Goal: Check status: Check status

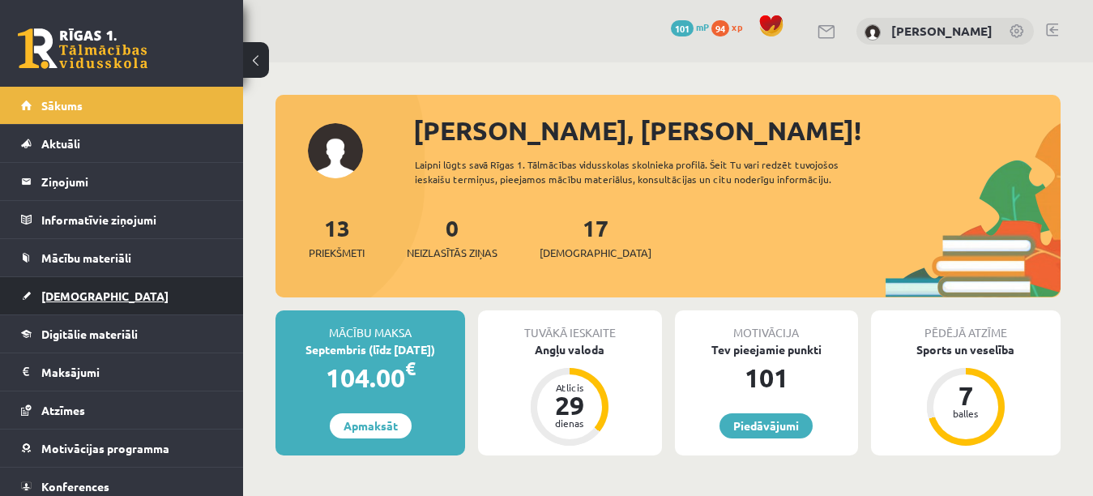
click at [152, 290] on link "[DEMOGRAPHIC_DATA]" at bounding box center [122, 295] width 202 height 37
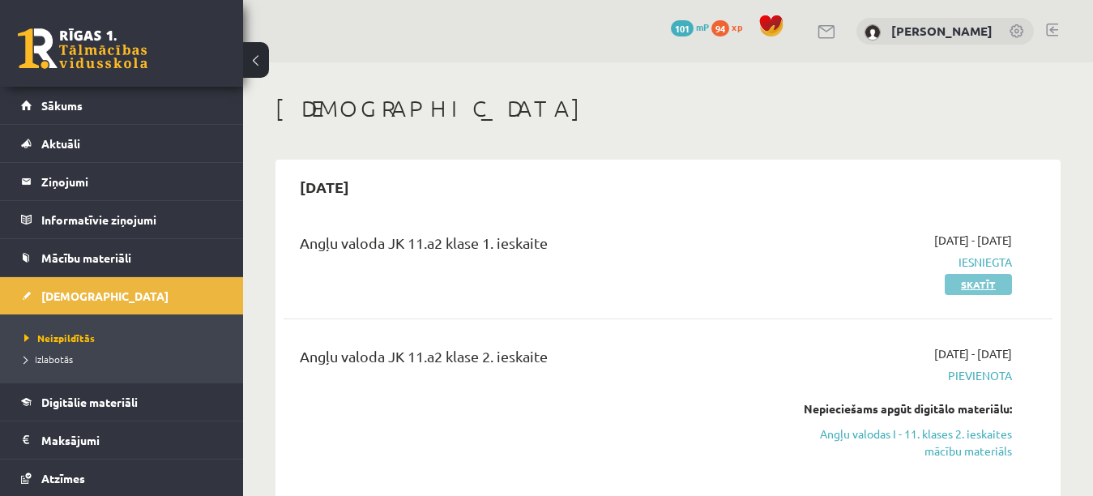
click at [956, 290] on link "Skatīt" at bounding box center [978, 284] width 67 height 21
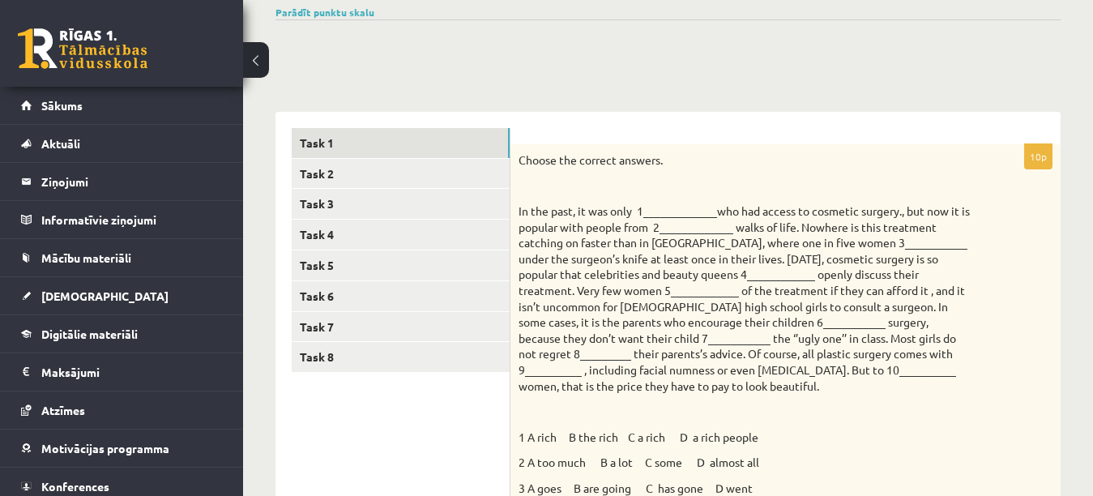
scroll to position [89, 0]
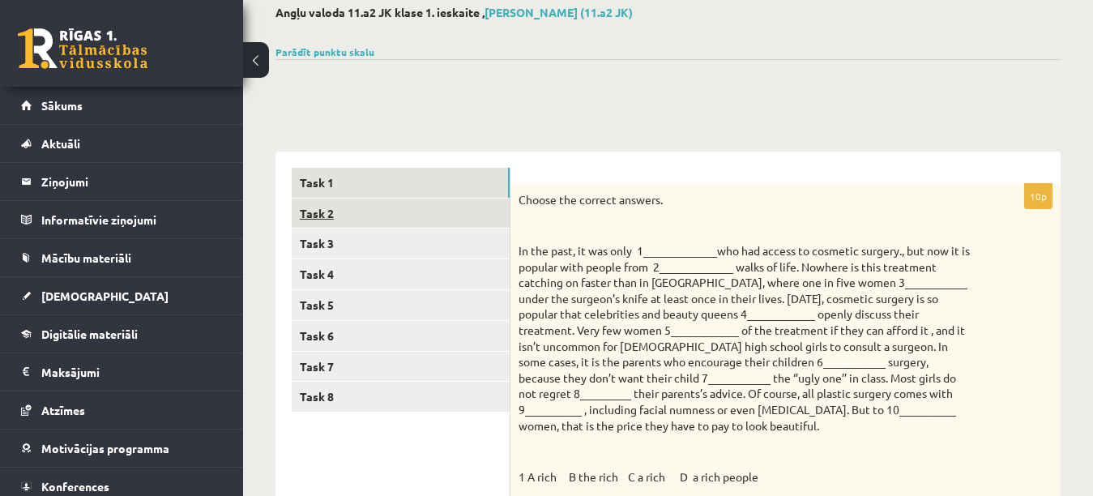
click at [433, 203] on link "Task 2" at bounding box center [401, 214] width 218 height 30
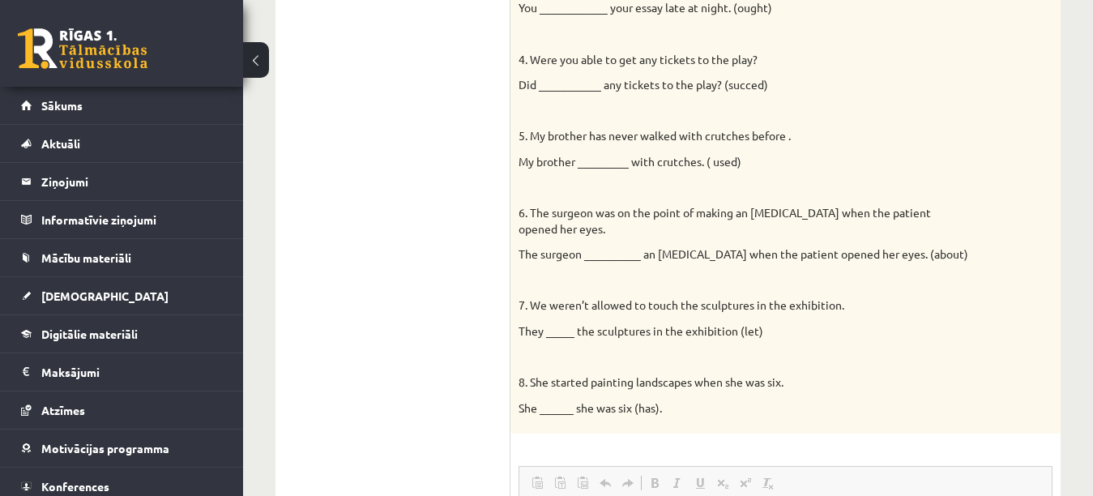
scroll to position [0, 0]
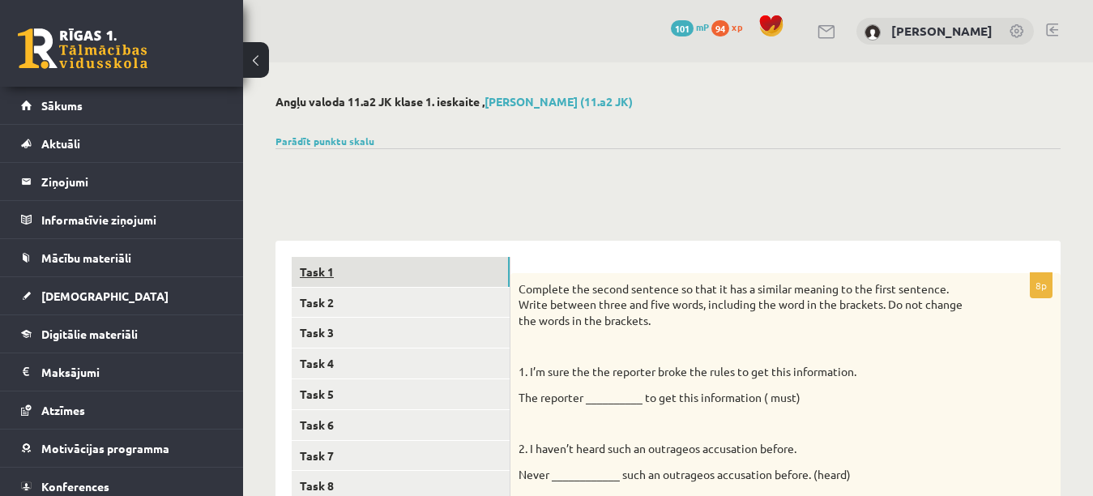
click at [495, 279] on link "Task 1" at bounding box center [401, 272] width 218 height 30
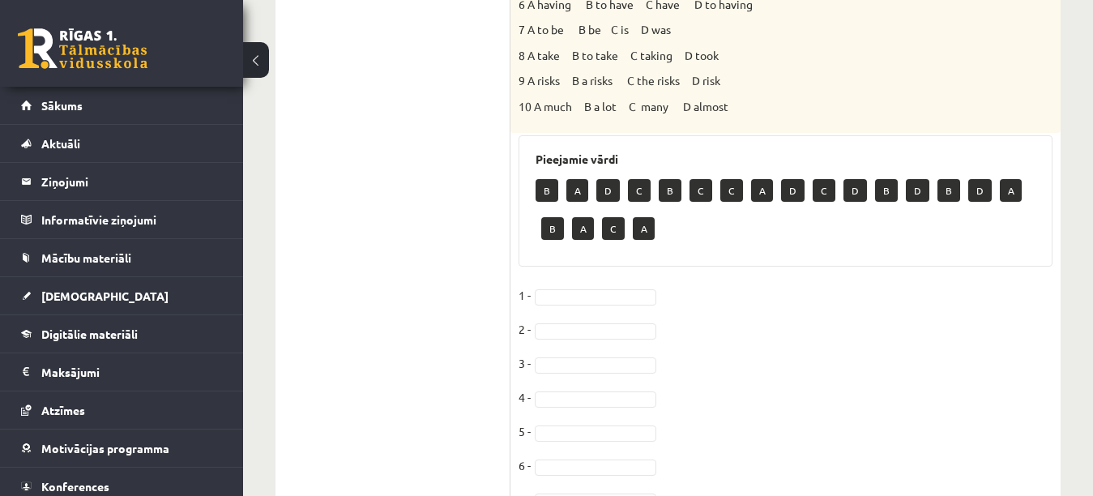
scroll to position [692, 0]
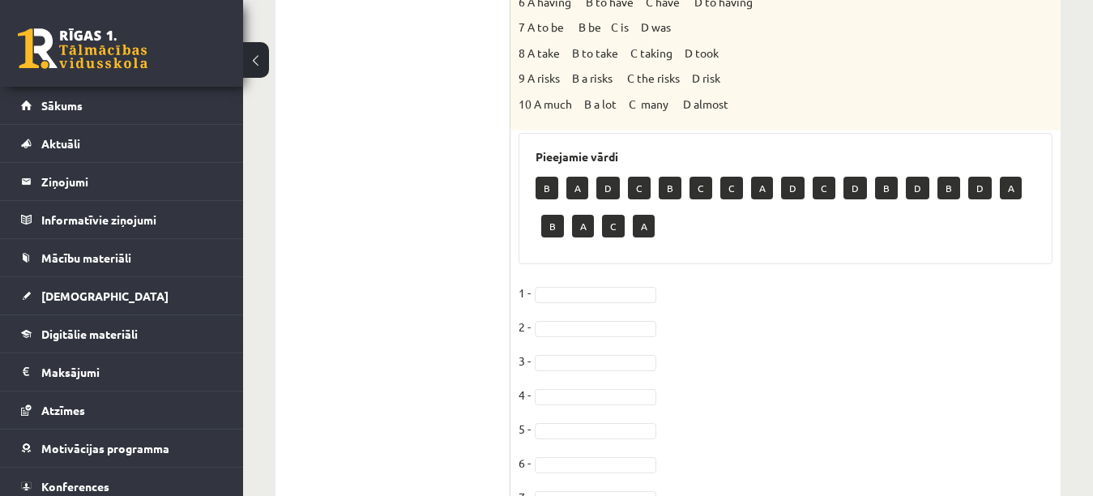
click at [595, 280] on div "10p Choose the correct answers. 1 A rich B the rich C a rich D a rich people 2 …" at bounding box center [786, 198] width 550 height 1235
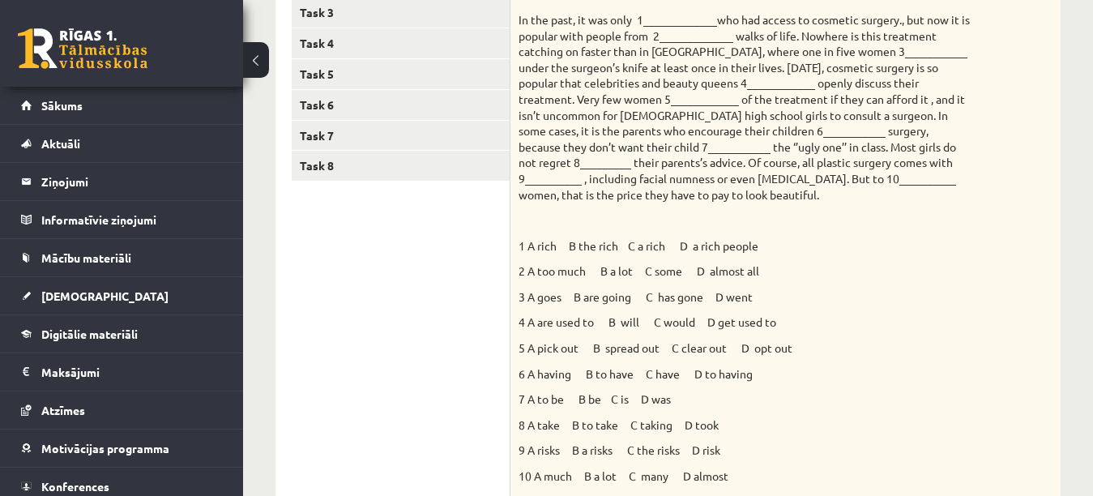
scroll to position [288, 0]
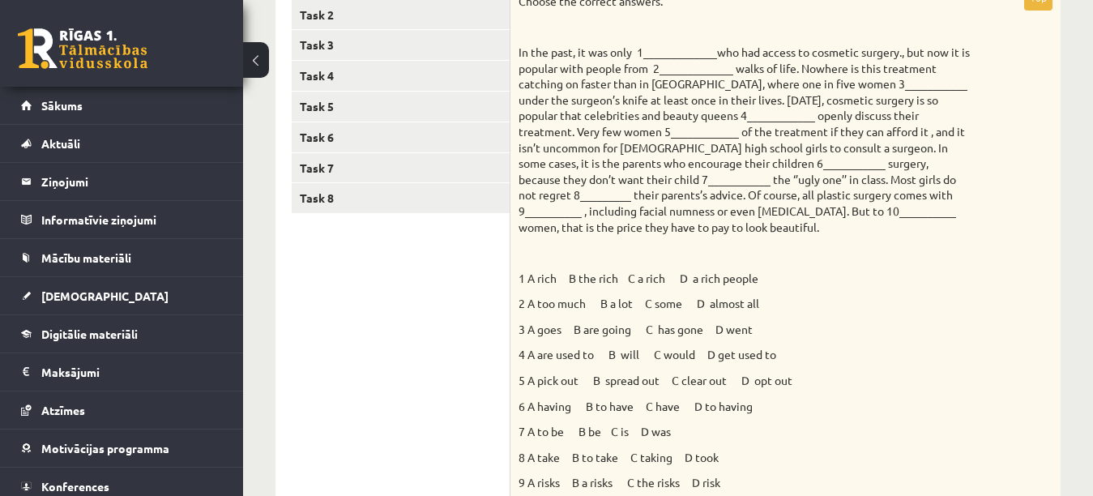
click at [857, 177] on p "In the past, it was only 1_____________who had access to cosmetic surgery., but…" at bounding box center [745, 140] width 453 height 190
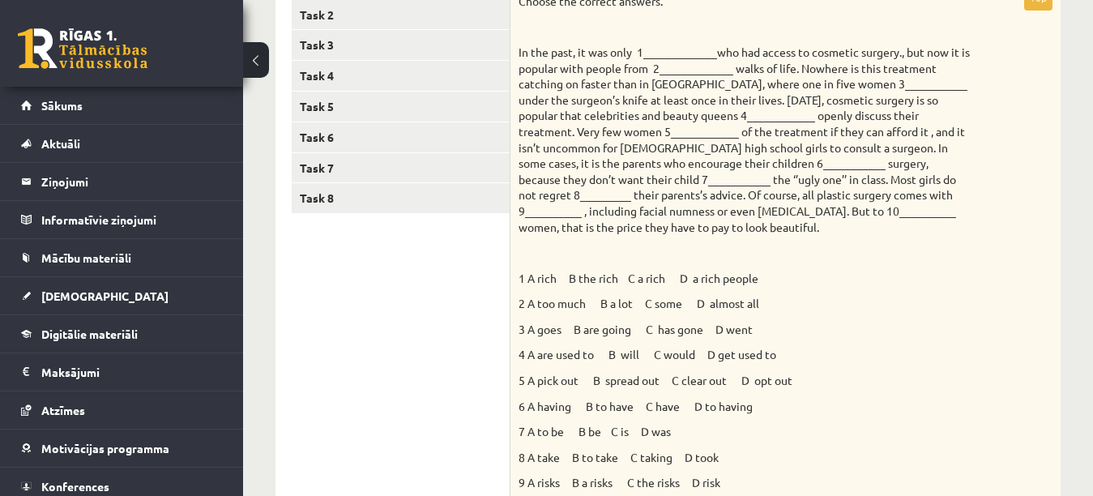
click at [857, 177] on p "In the past, it was only 1_____________who had access to cosmetic surgery., but…" at bounding box center [745, 140] width 453 height 190
click at [467, 186] on link "Task 8" at bounding box center [401, 198] width 218 height 30
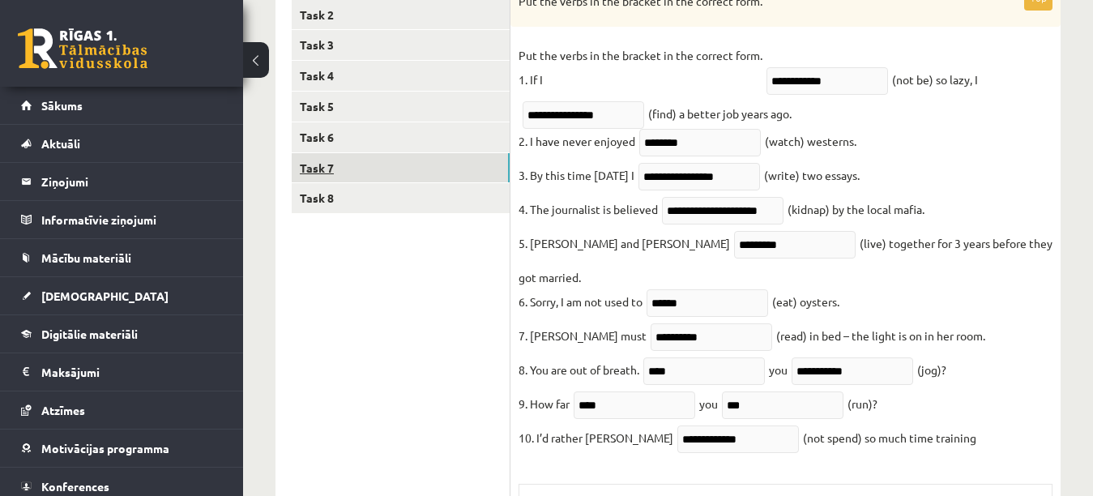
click at [412, 175] on link "Task 7" at bounding box center [401, 168] width 218 height 30
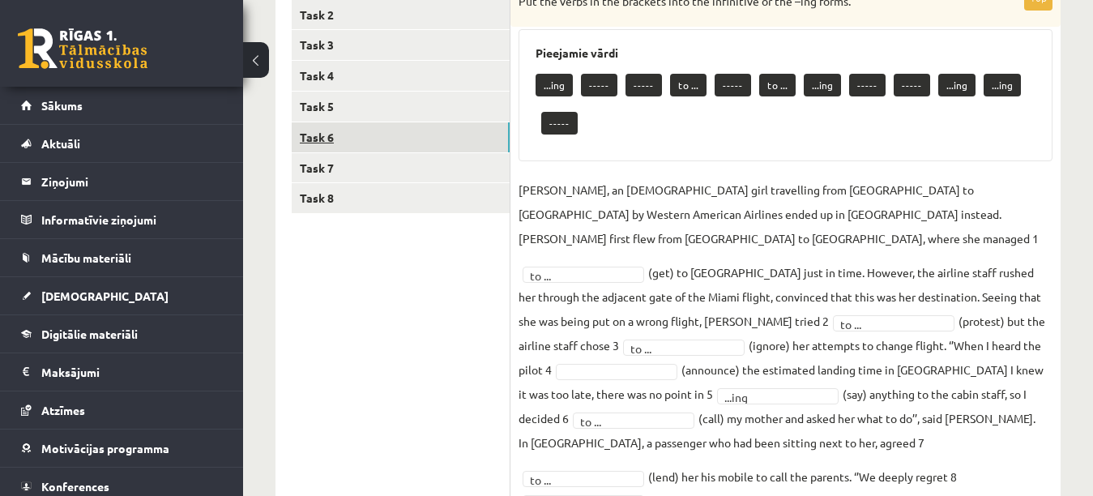
click at [396, 139] on link "Task 6" at bounding box center [401, 137] width 218 height 30
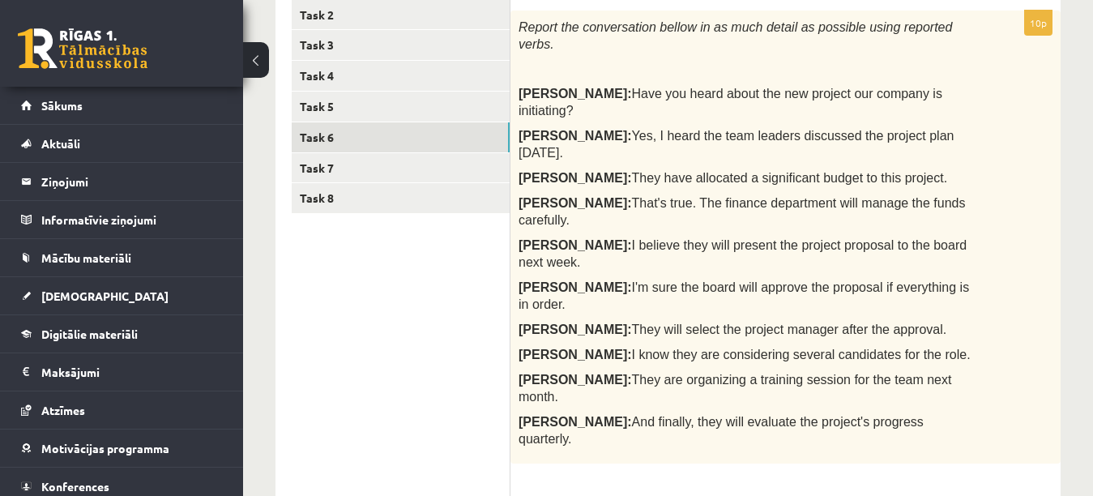
scroll to position [0, 0]
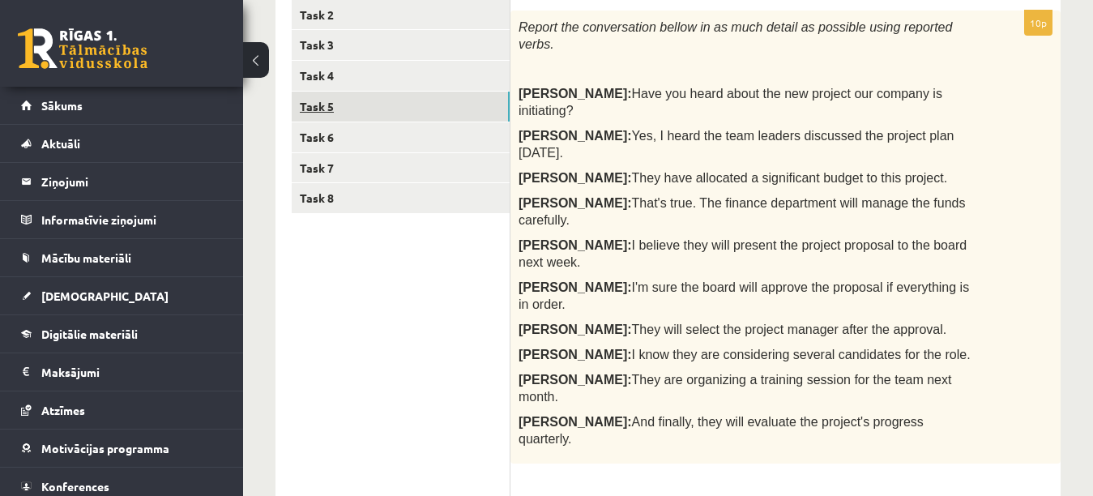
click at [499, 118] on link "Task 5" at bounding box center [401, 107] width 218 height 30
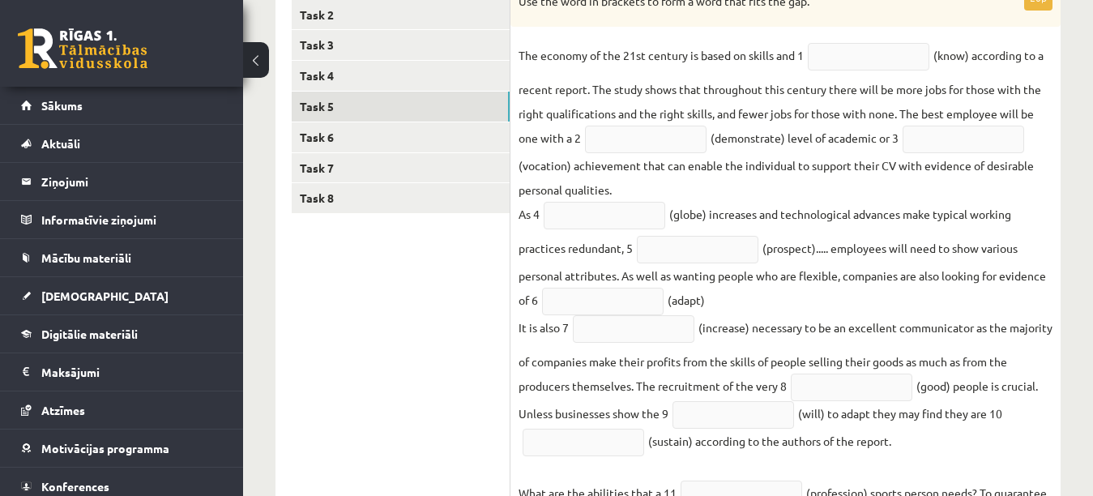
click at [858, 65] on input "text" at bounding box center [869, 57] width 122 height 28
click at [858, 58] on input "text" at bounding box center [869, 57] width 122 height 28
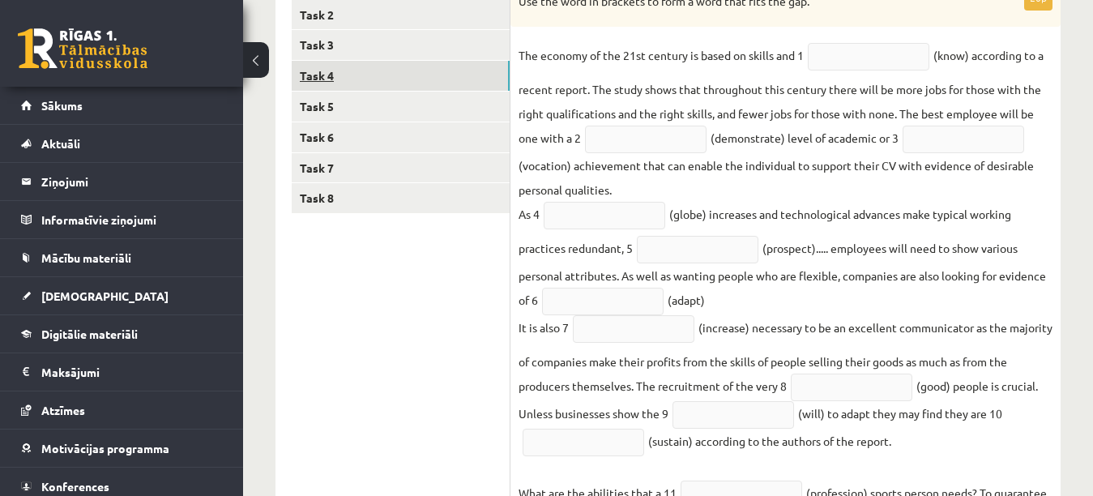
click at [462, 71] on link "Task 4" at bounding box center [401, 76] width 218 height 30
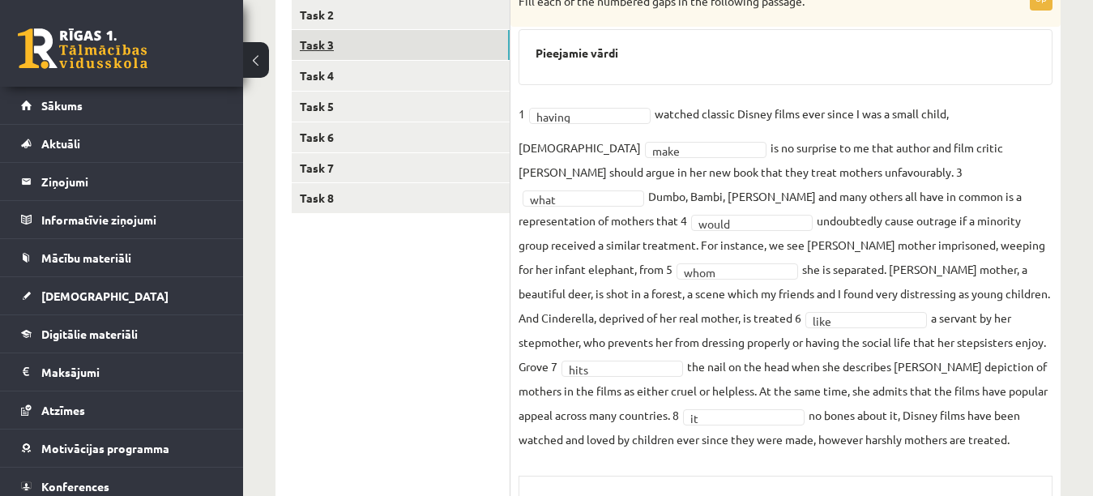
click at [438, 34] on link "Task 3" at bounding box center [401, 45] width 218 height 30
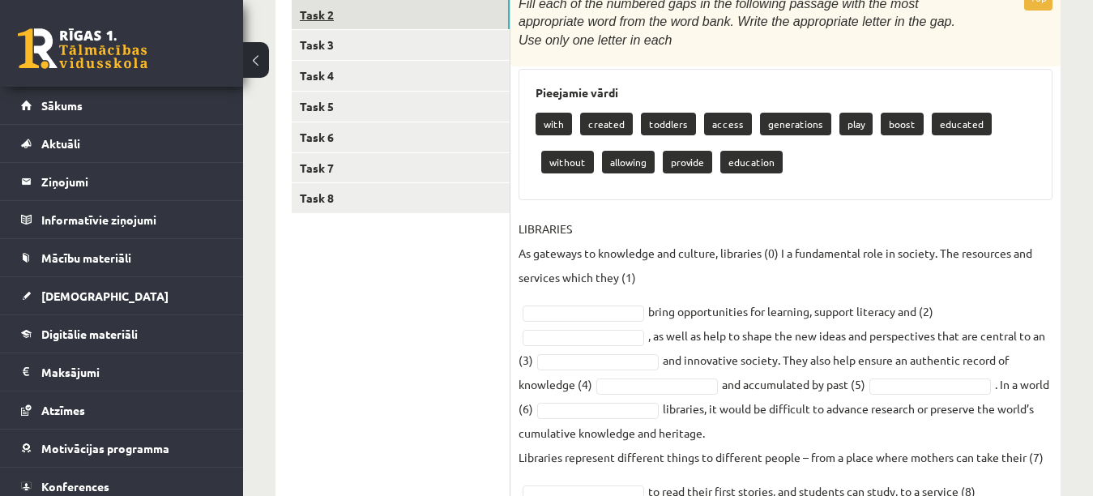
click at [451, 3] on link "Task 2" at bounding box center [401, 15] width 218 height 30
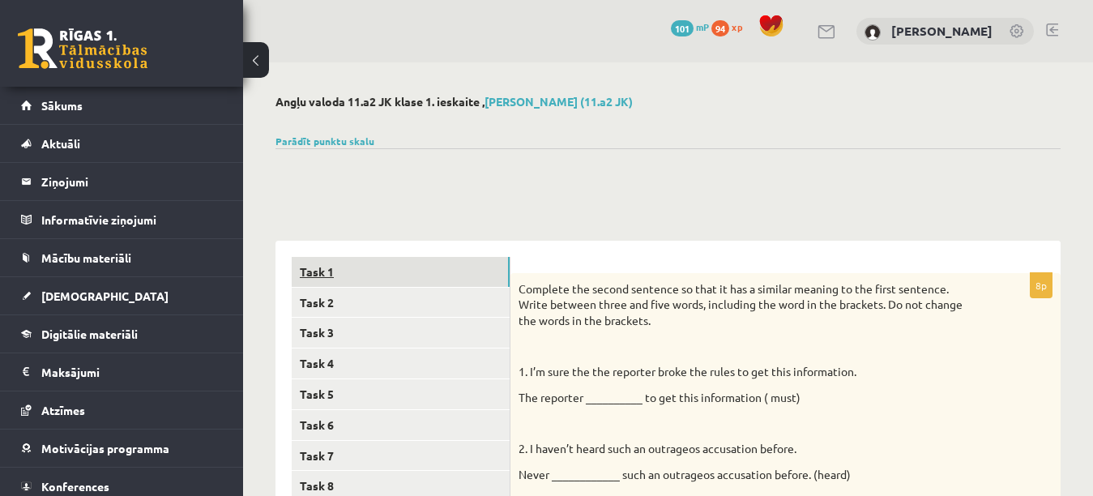
click at [473, 267] on link "Task 1" at bounding box center [401, 272] width 218 height 30
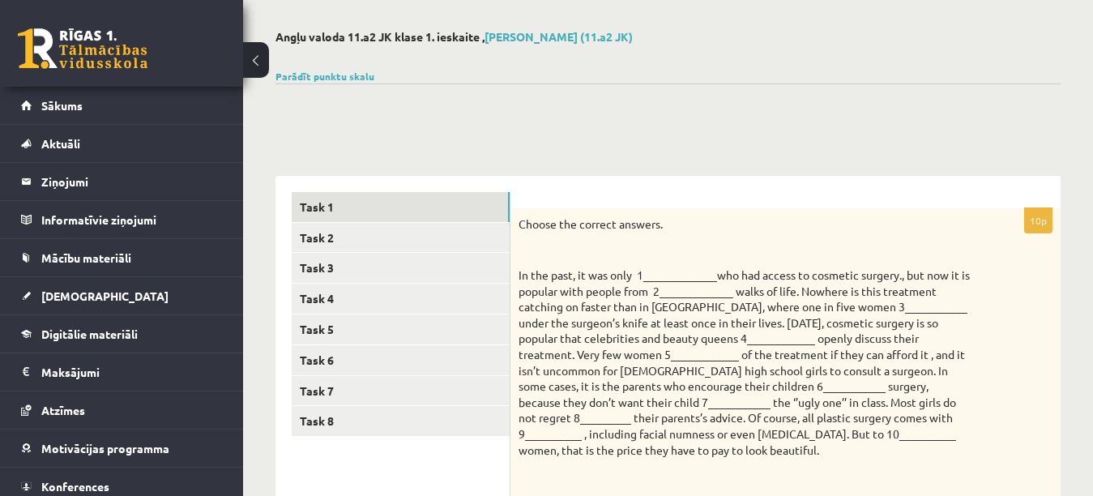
scroll to position [22, 0]
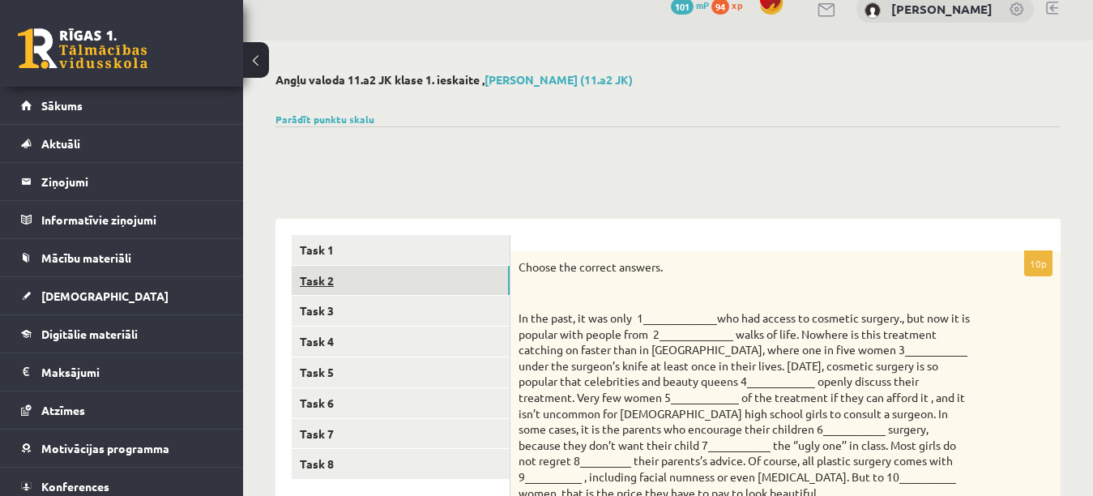
click at [475, 291] on link "Task 2" at bounding box center [401, 281] width 218 height 30
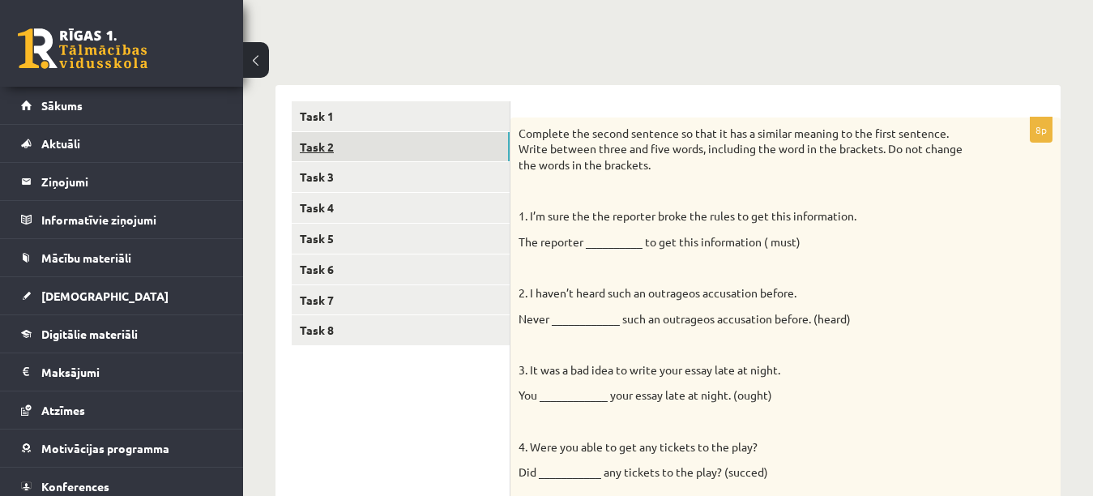
scroll to position [119, 0]
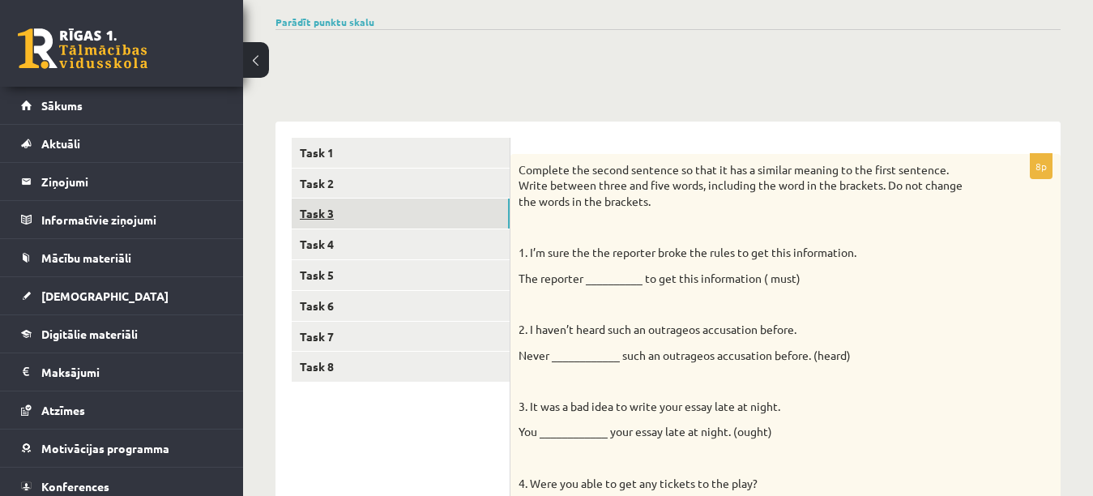
click at [474, 217] on link "Task 3" at bounding box center [401, 214] width 218 height 30
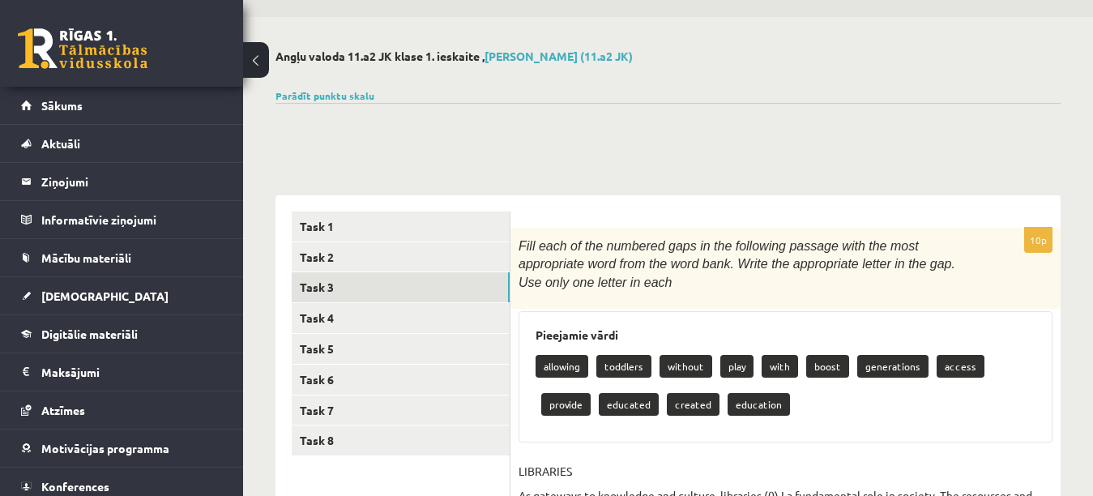
scroll to position [0, 0]
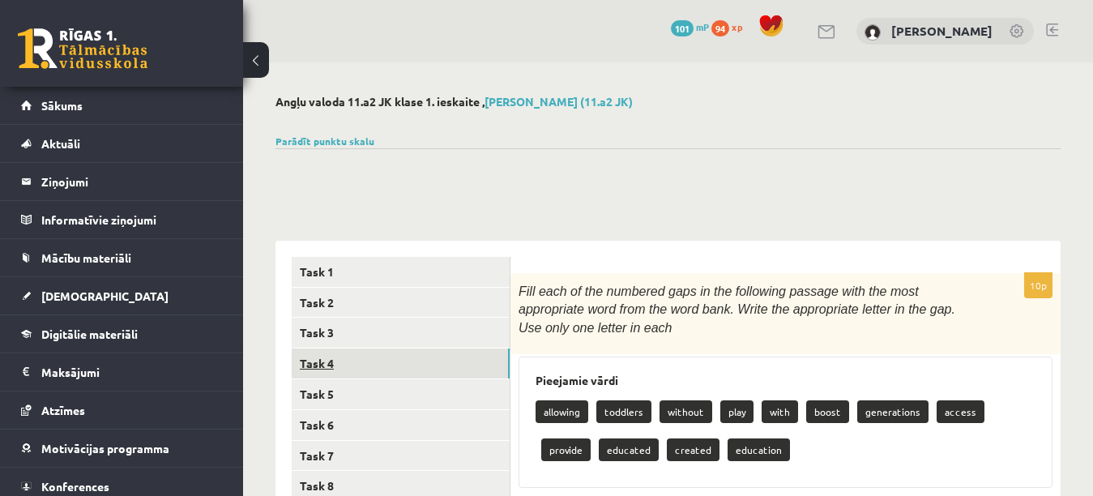
click at [396, 352] on link "Task 4" at bounding box center [401, 364] width 218 height 30
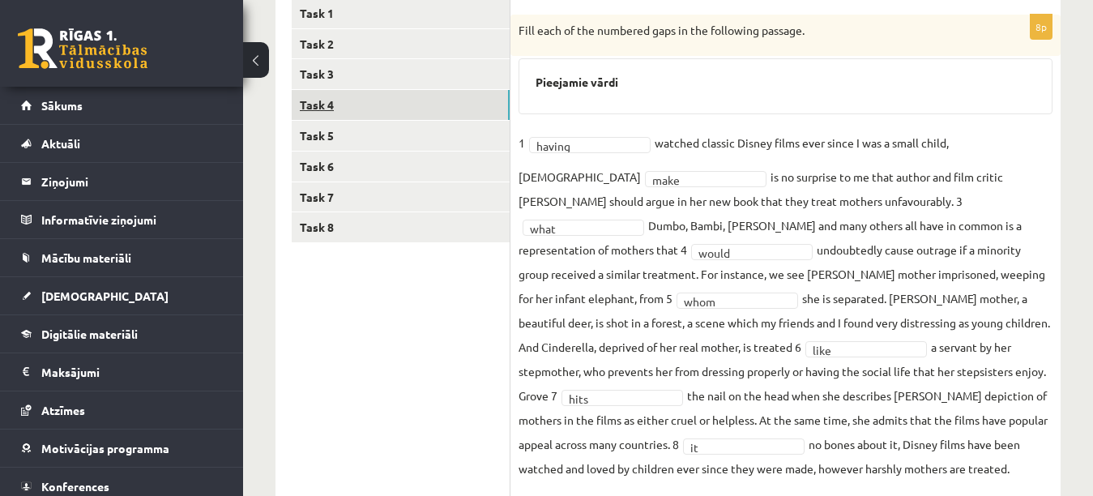
scroll to position [227, 0]
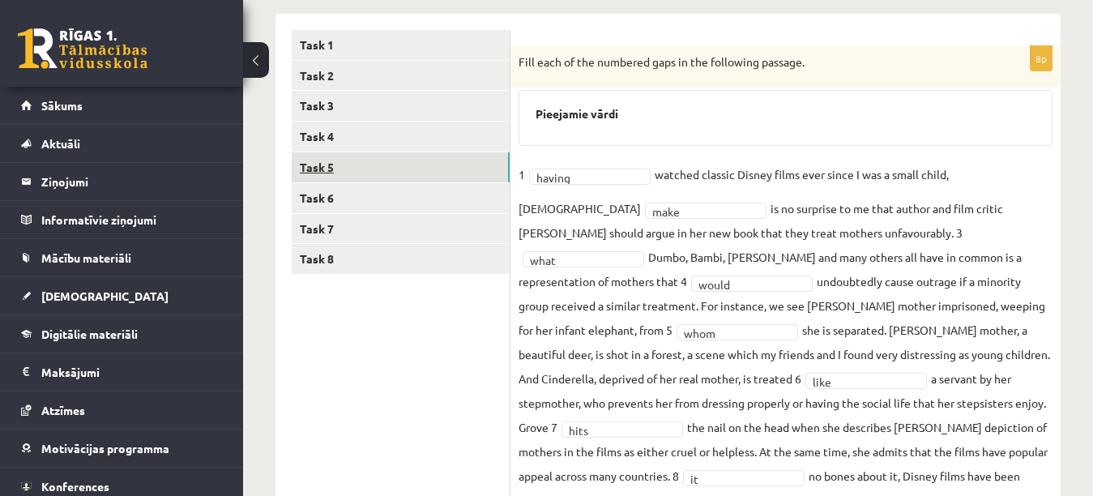
click at [413, 156] on link "Task 5" at bounding box center [401, 167] width 218 height 30
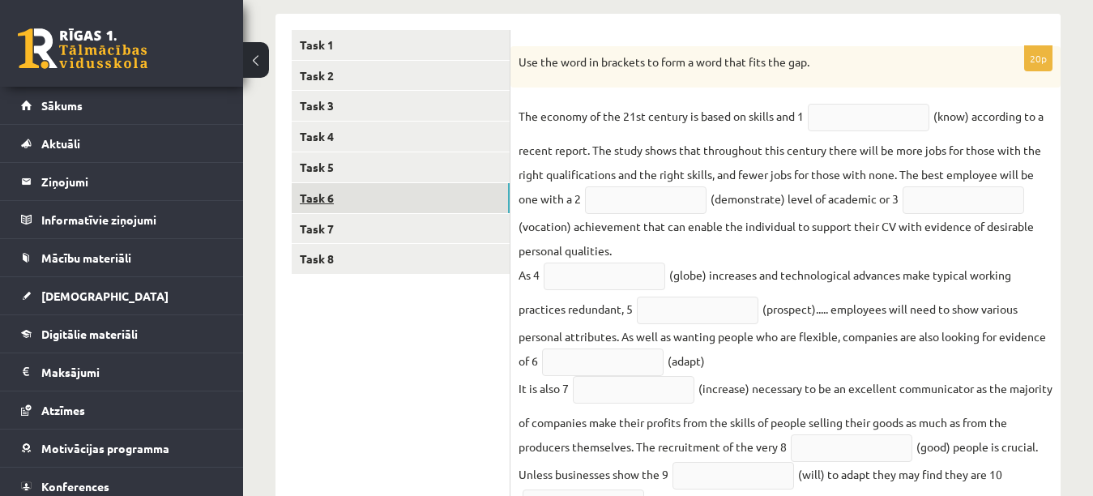
click at [400, 191] on link "Task 6" at bounding box center [401, 198] width 218 height 30
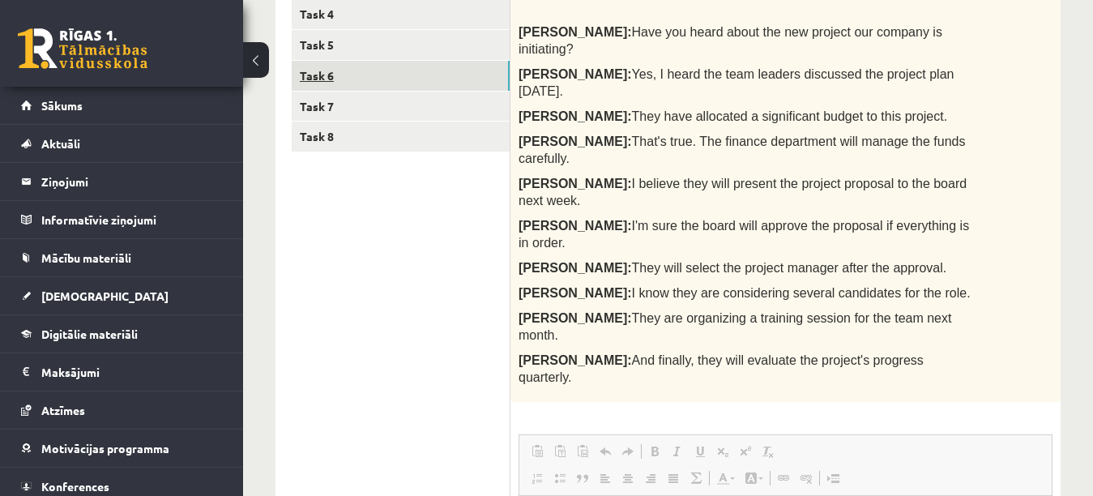
scroll to position [306, 0]
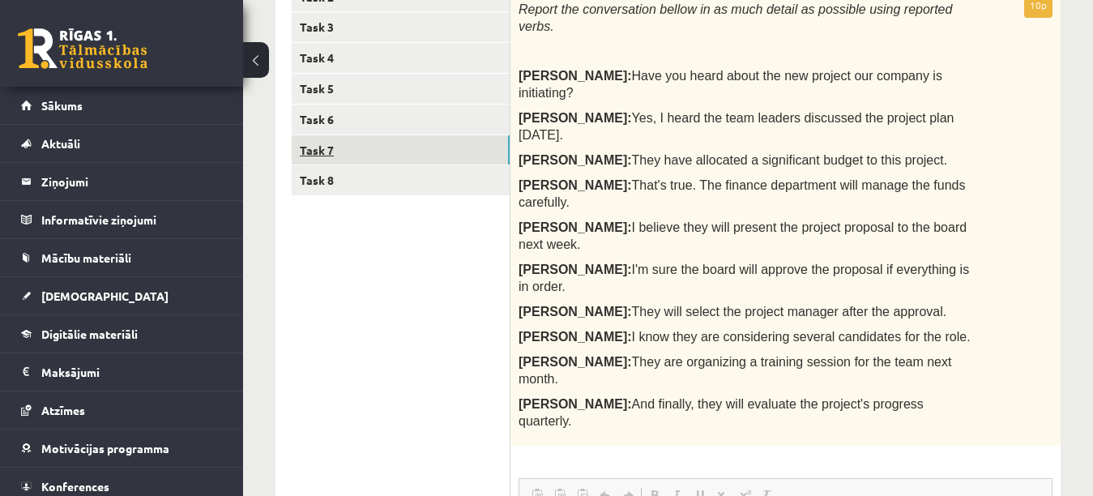
click at [398, 159] on link "Task 7" at bounding box center [401, 150] width 218 height 30
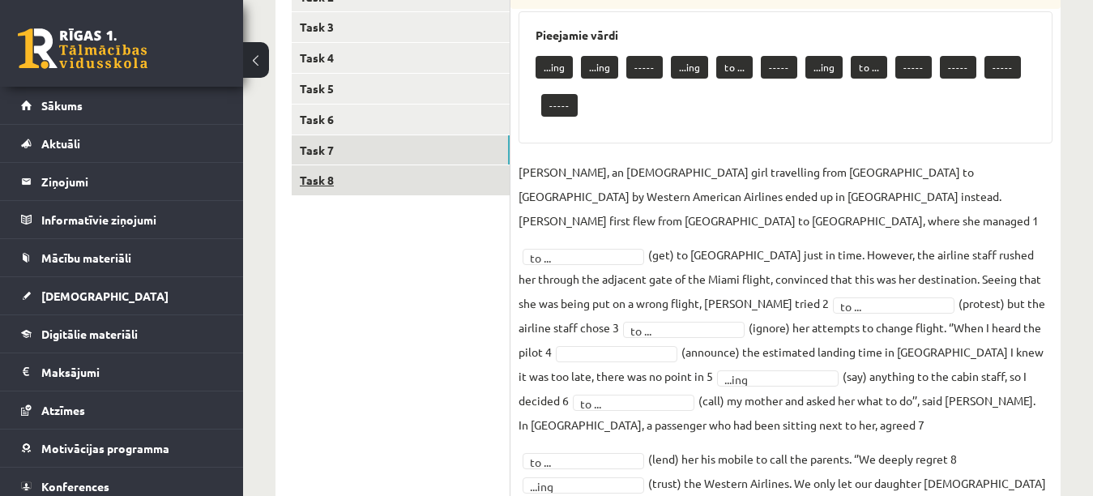
drag, startPoint x: 396, startPoint y: 198, endPoint x: 396, endPoint y: 183, distance: 14.6
click at [396, 183] on ul "Task 1 Task 2 Task 3 Task 4 Task 5 Task 6 Task 7 Task 8" at bounding box center [401, 344] width 219 height 787
click at [396, 183] on link "Task 8" at bounding box center [401, 180] width 218 height 30
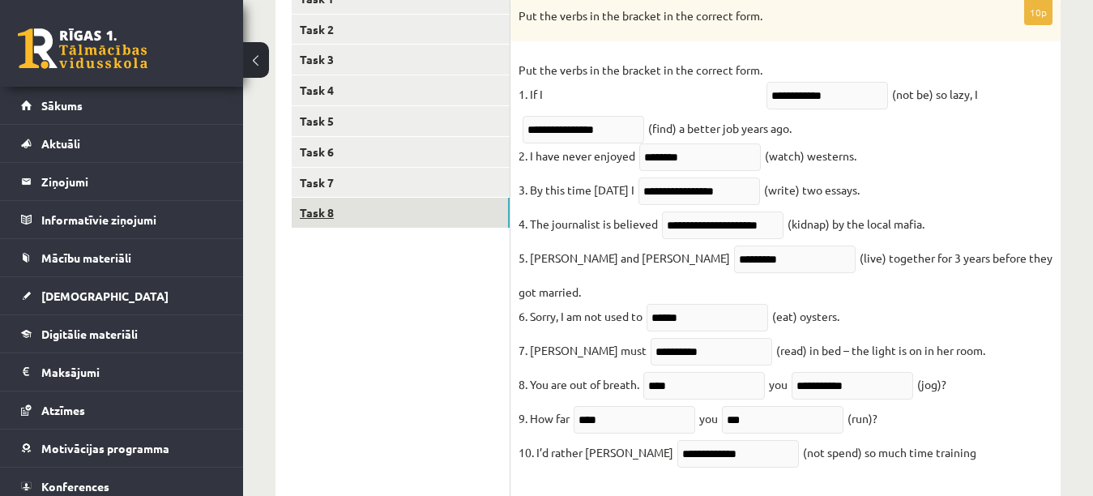
scroll to position [241, 0]
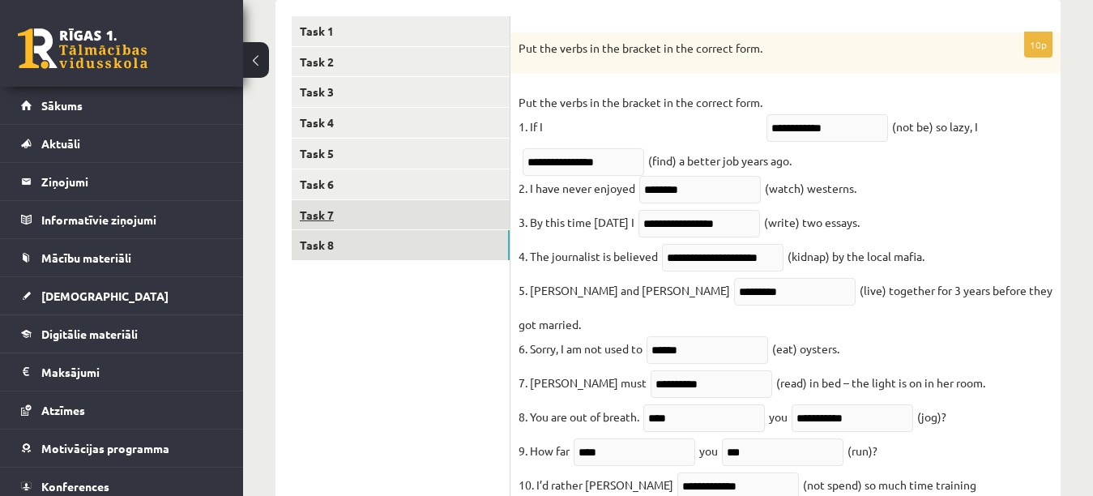
click at [378, 218] on link "Task 7" at bounding box center [401, 215] width 218 height 30
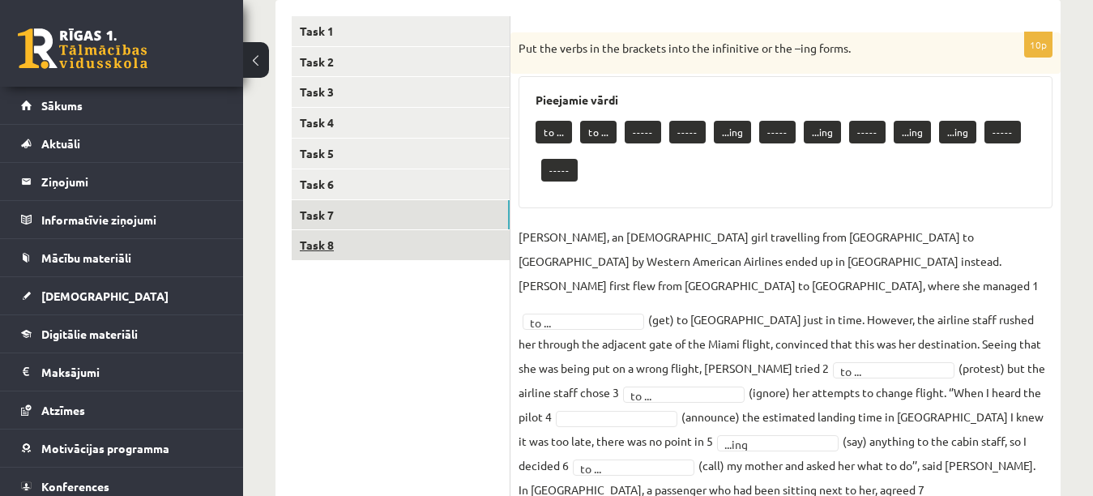
click at [370, 232] on link "Task 8" at bounding box center [401, 245] width 218 height 30
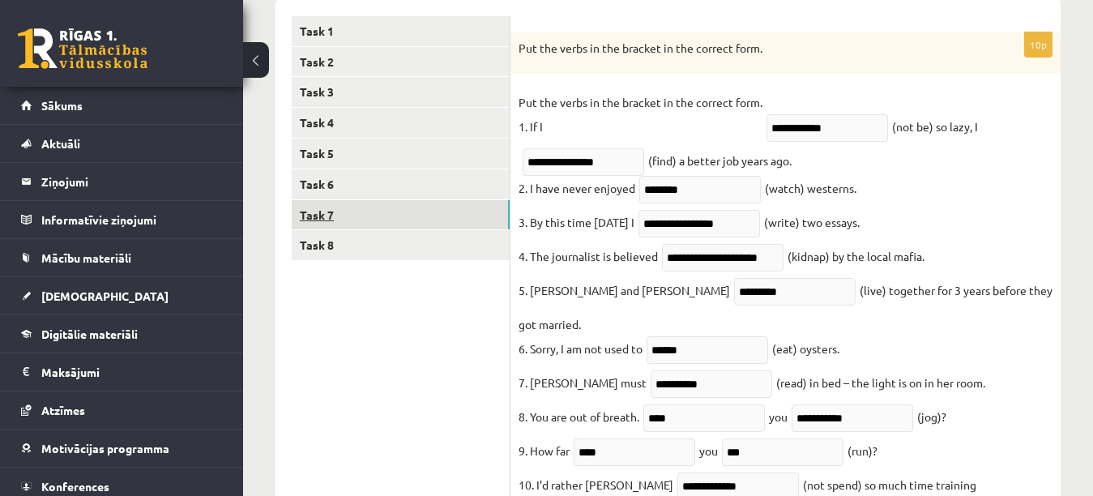
click at [373, 214] on link "Task 7" at bounding box center [401, 215] width 218 height 30
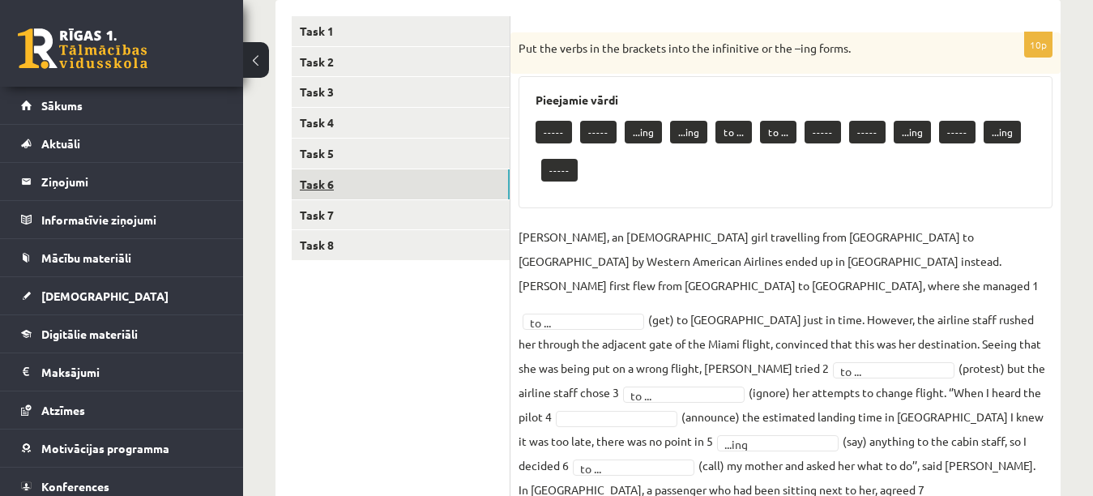
click at [360, 179] on link "Task 6" at bounding box center [401, 184] width 218 height 30
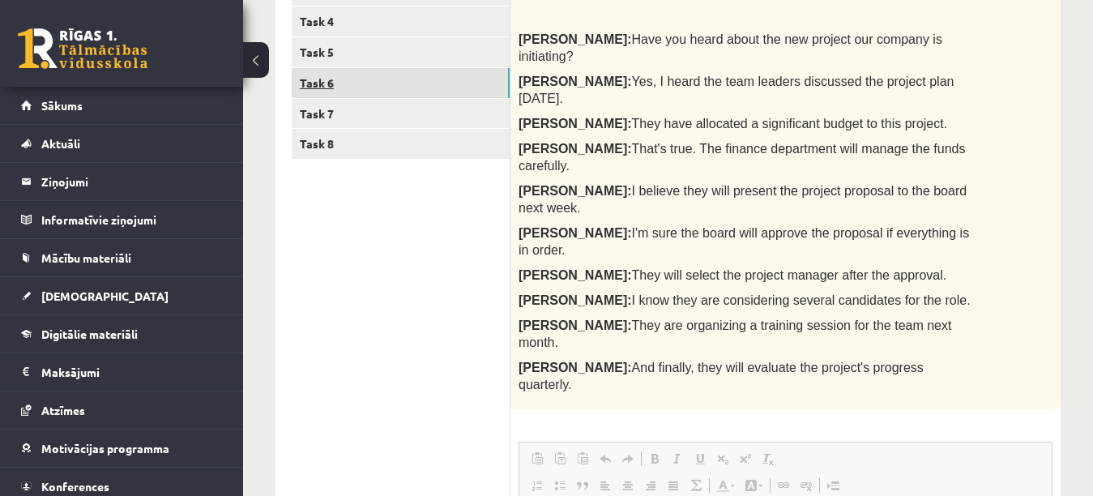
scroll to position [176, 0]
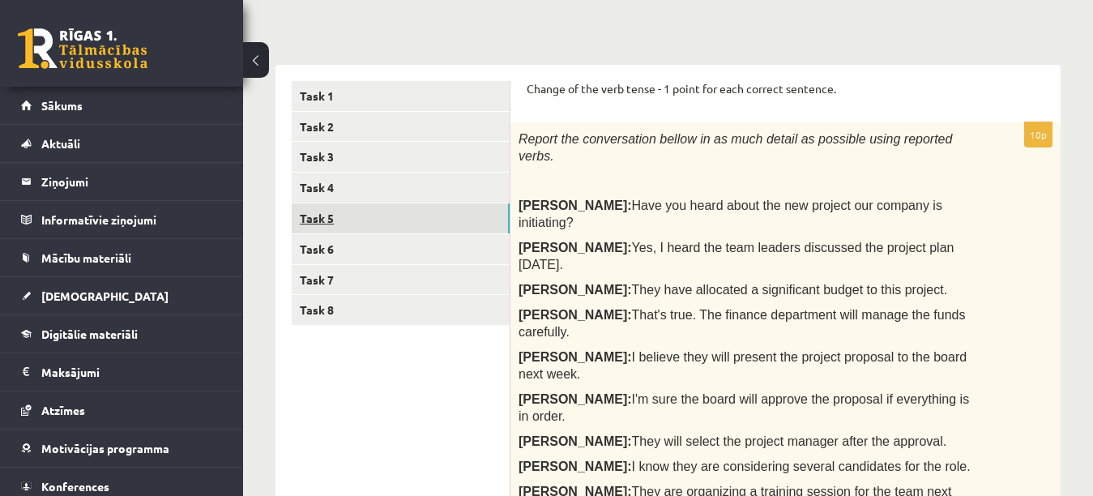
click at [345, 223] on link "Task 5" at bounding box center [401, 218] width 218 height 30
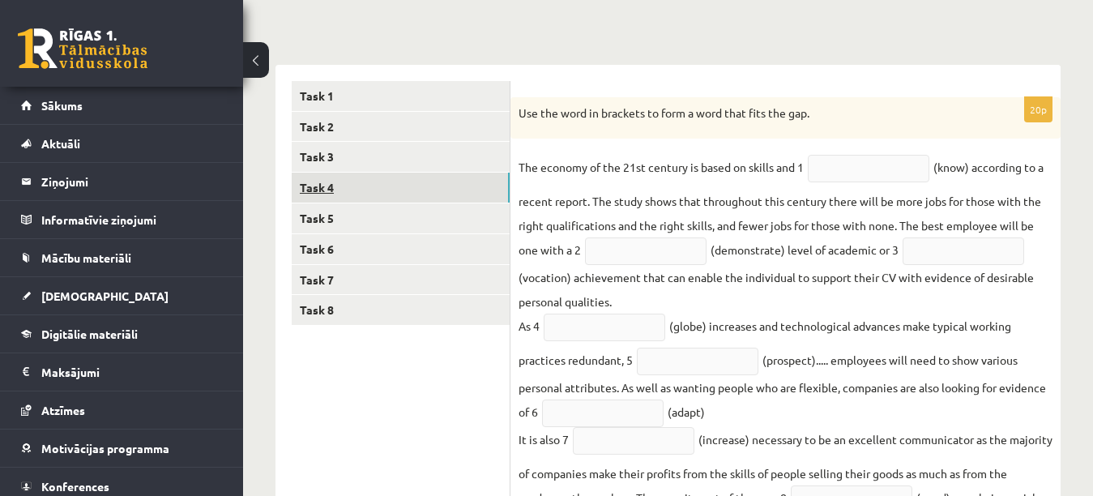
click at [351, 186] on link "Task 4" at bounding box center [401, 188] width 218 height 30
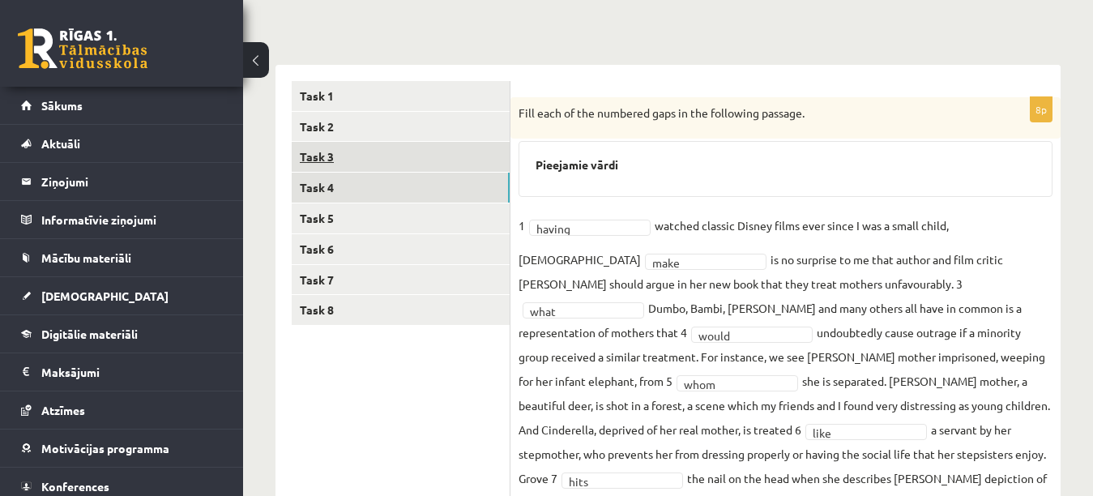
click at [350, 151] on link "Task 3" at bounding box center [401, 157] width 218 height 30
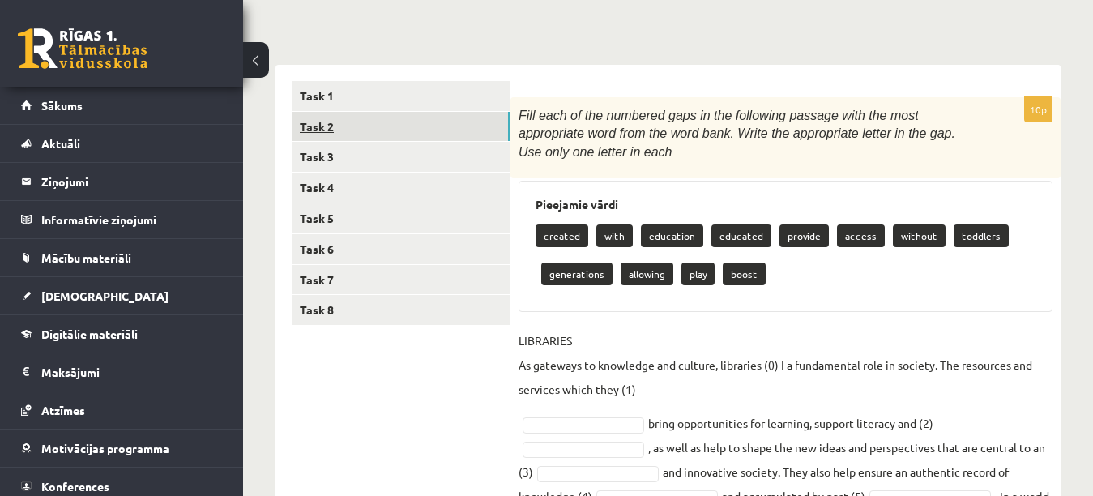
click at [356, 114] on link "Task 2" at bounding box center [401, 127] width 218 height 30
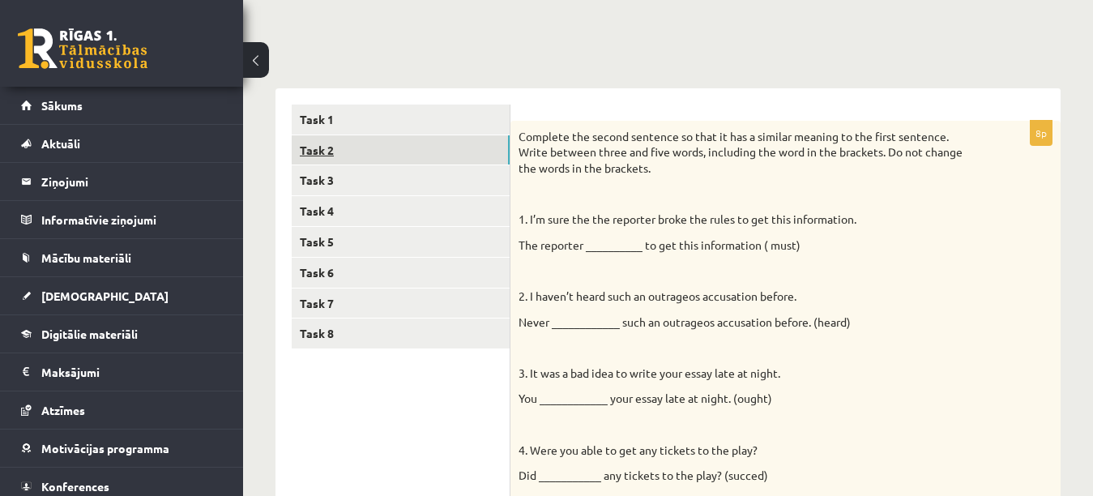
scroll to position [79, 0]
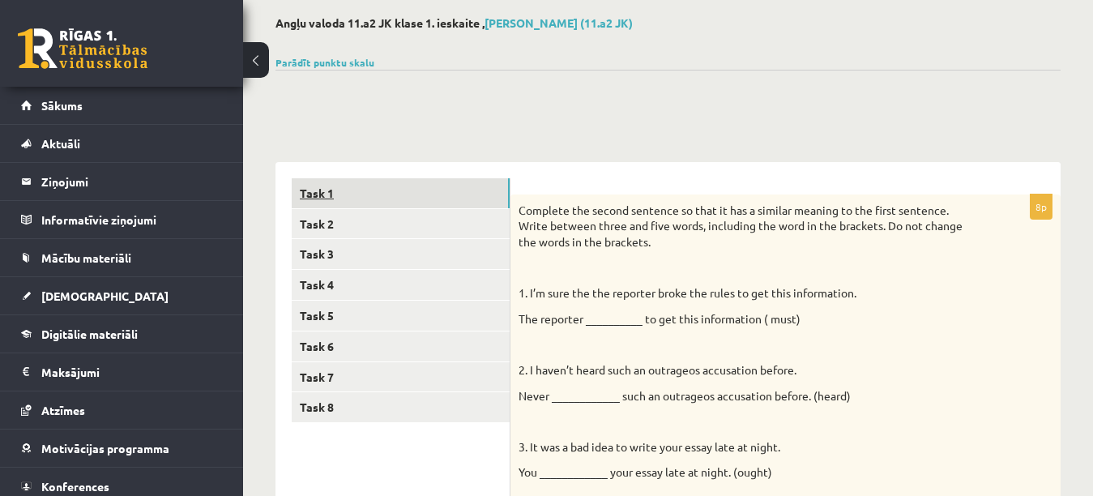
click at [331, 191] on link "Task 1" at bounding box center [401, 193] width 218 height 30
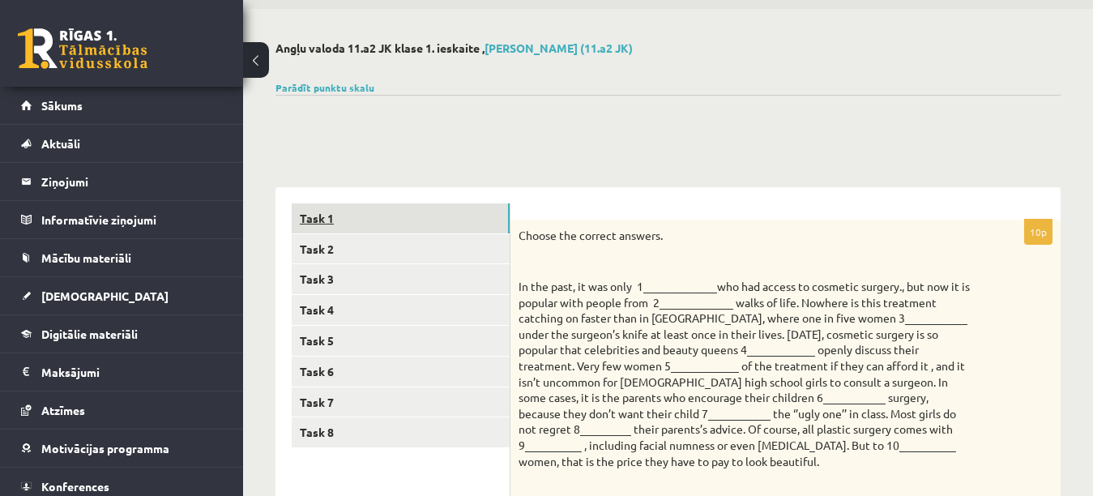
scroll to position [46, 0]
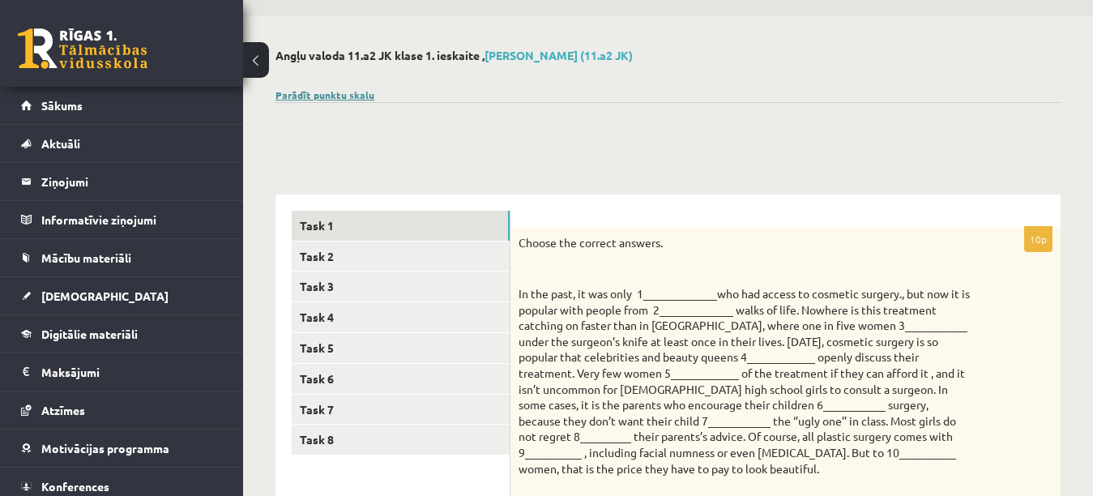
click at [333, 90] on link "Parādīt punktu skalu" at bounding box center [325, 94] width 99 height 13
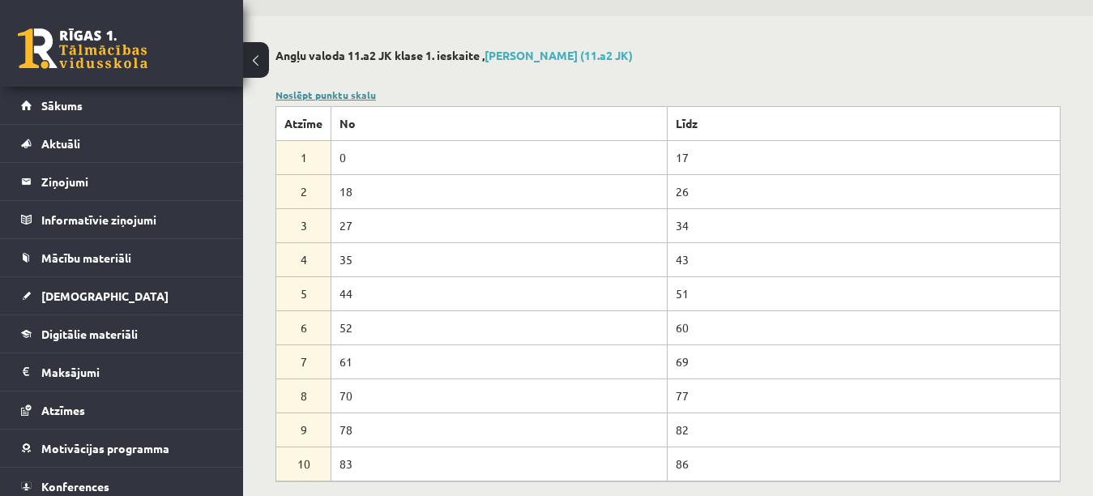
click at [306, 96] on link "Noslēpt punktu skalu" at bounding box center [326, 94] width 100 height 13
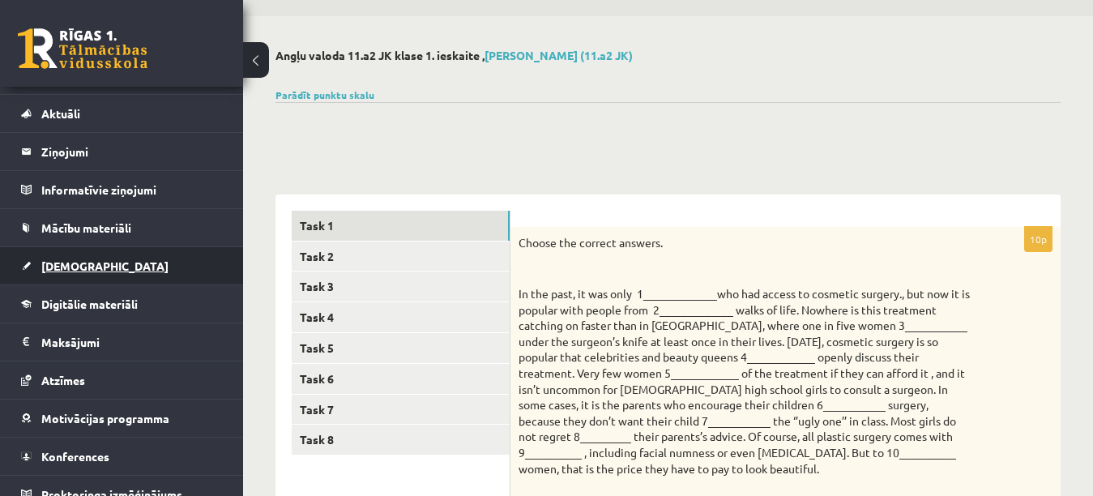
scroll to position [47, 0]
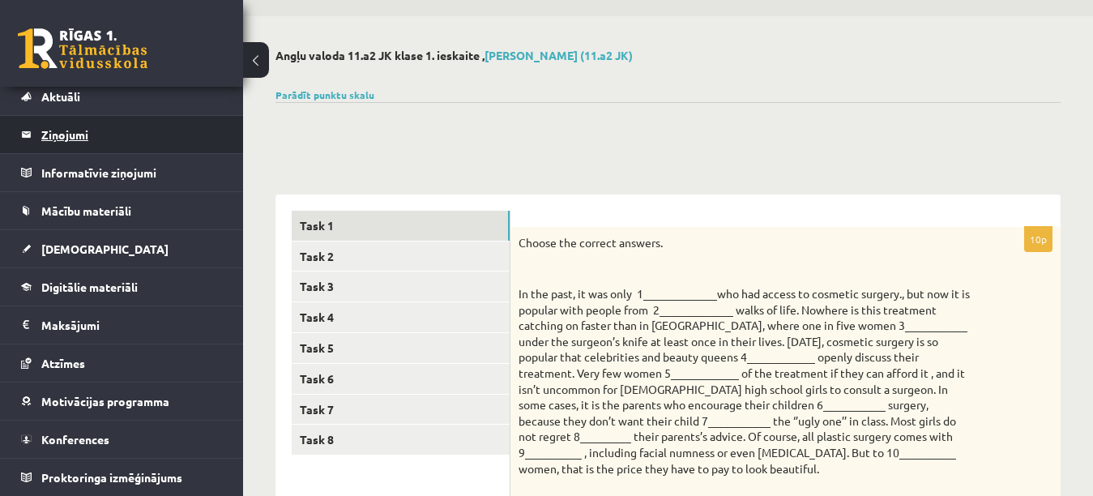
click at [95, 135] on legend "Ziņojumi 0" at bounding box center [132, 134] width 182 height 37
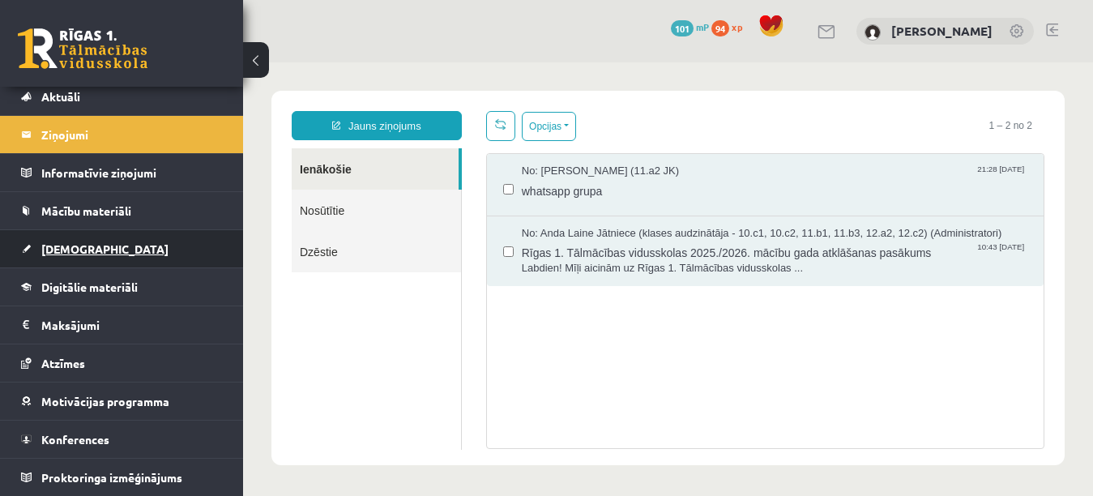
click at [93, 239] on link "[DEMOGRAPHIC_DATA]" at bounding box center [122, 248] width 202 height 37
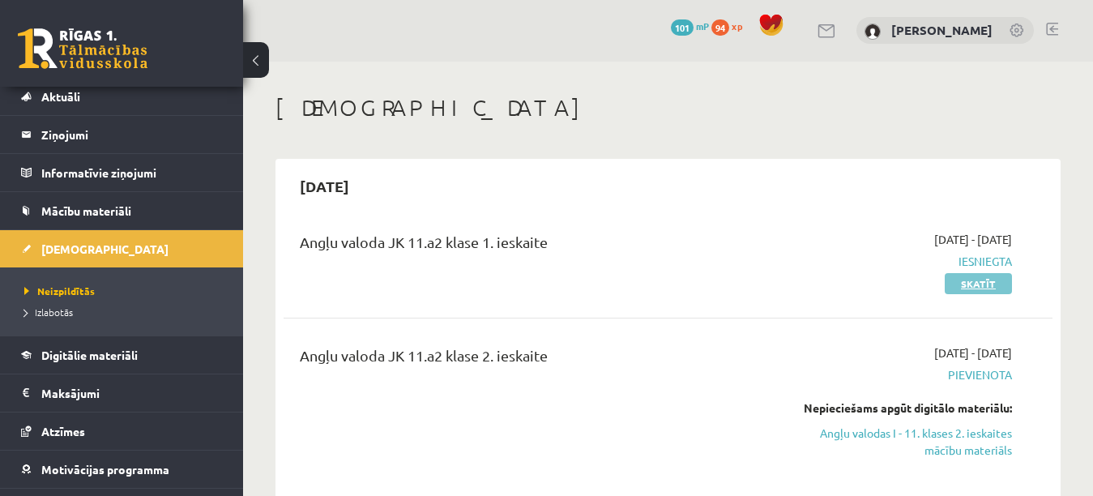
click at [978, 285] on link "Skatīt" at bounding box center [978, 283] width 67 height 21
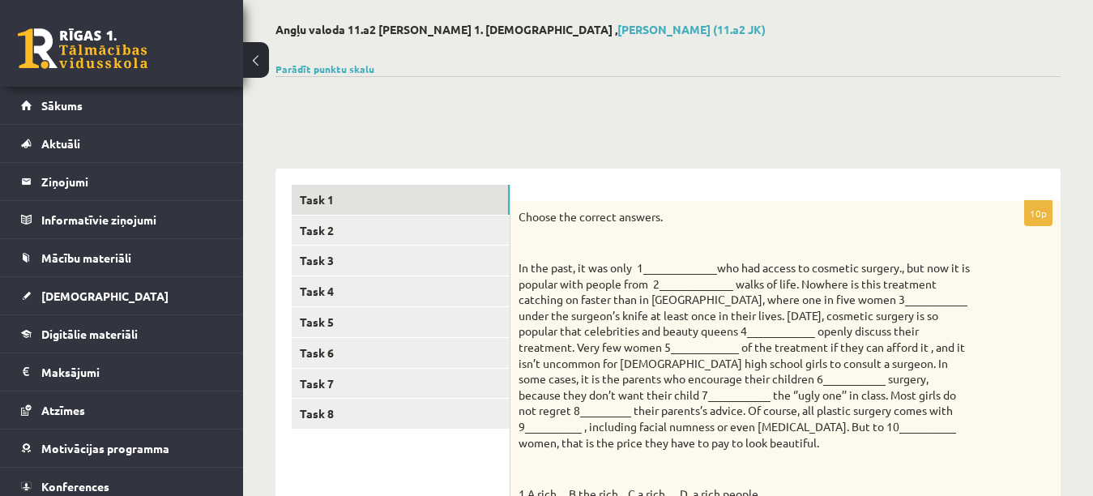
scroll to position [32, 0]
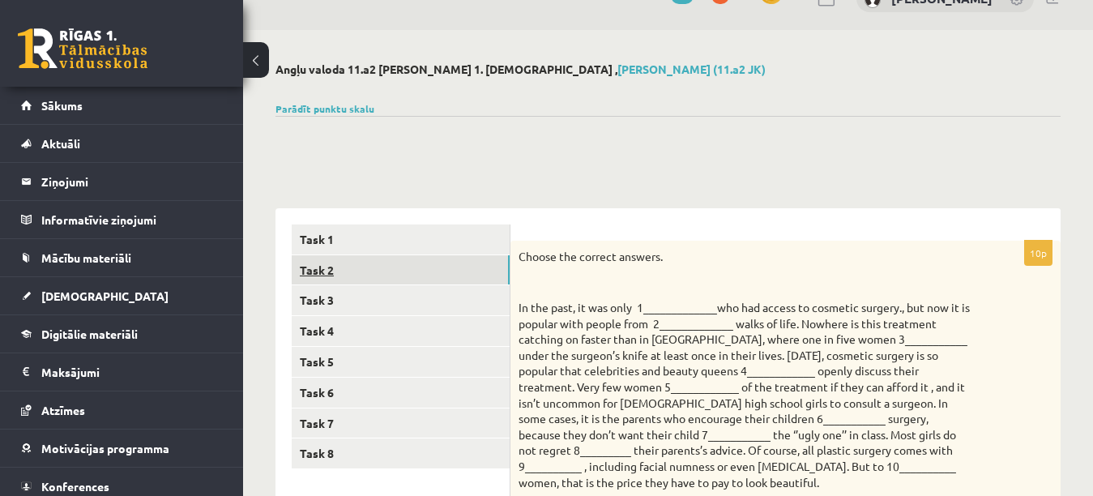
click at [495, 277] on link "Task 2" at bounding box center [401, 270] width 218 height 30
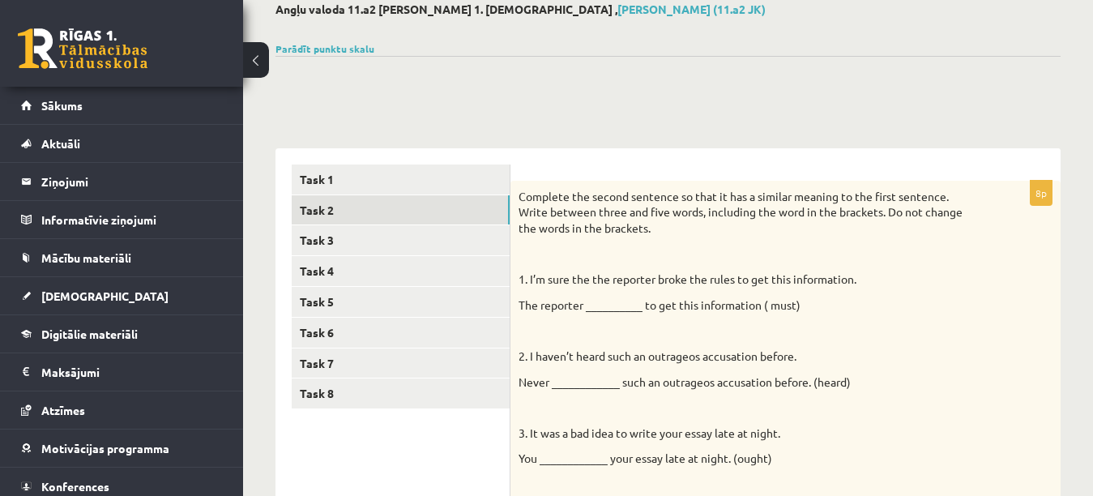
scroll to position [0, 0]
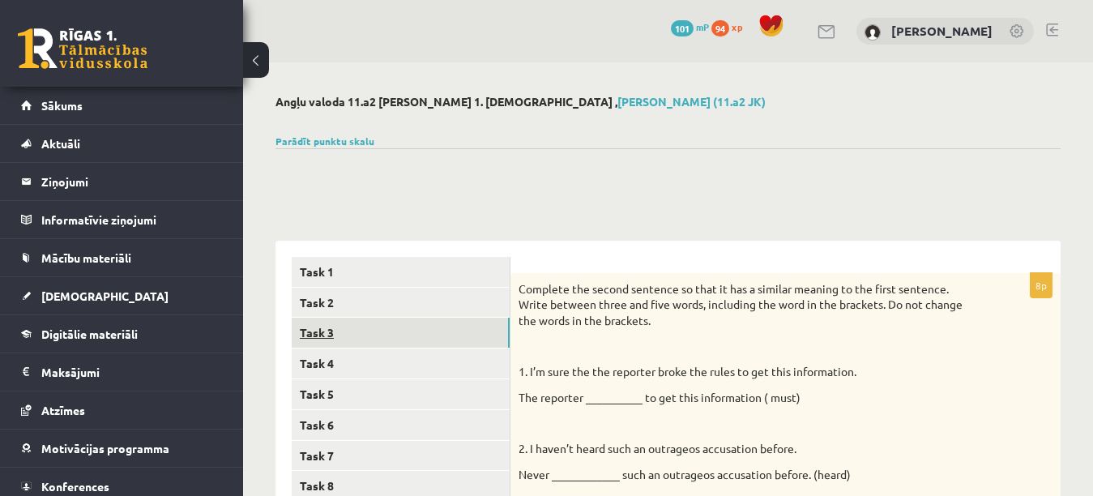
click at [386, 331] on link "Task 3" at bounding box center [401, 333] width 218 height 30
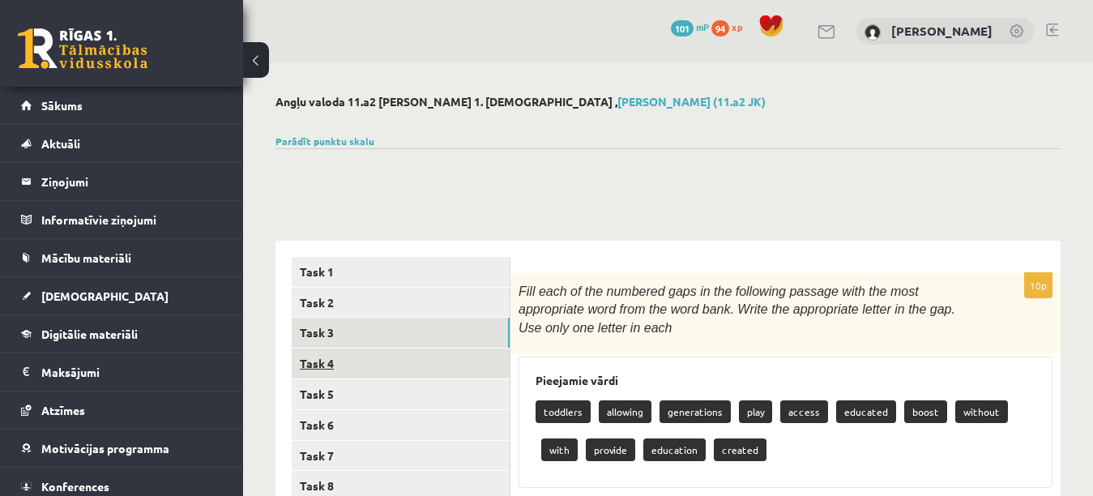
click at [368, 357] on link "Task 4" at bounding box center [401, 364] width 218 height 30
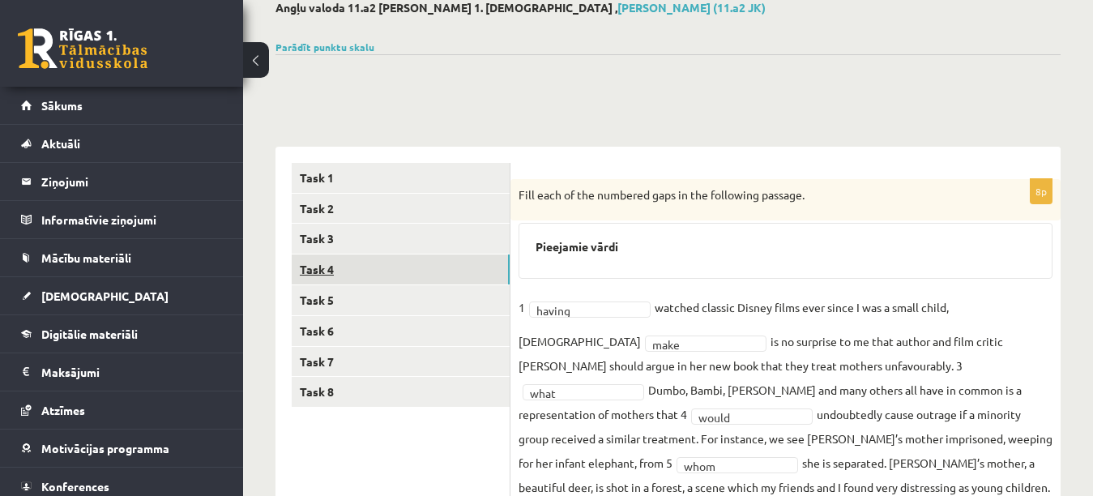
scroll to position [97, 0]
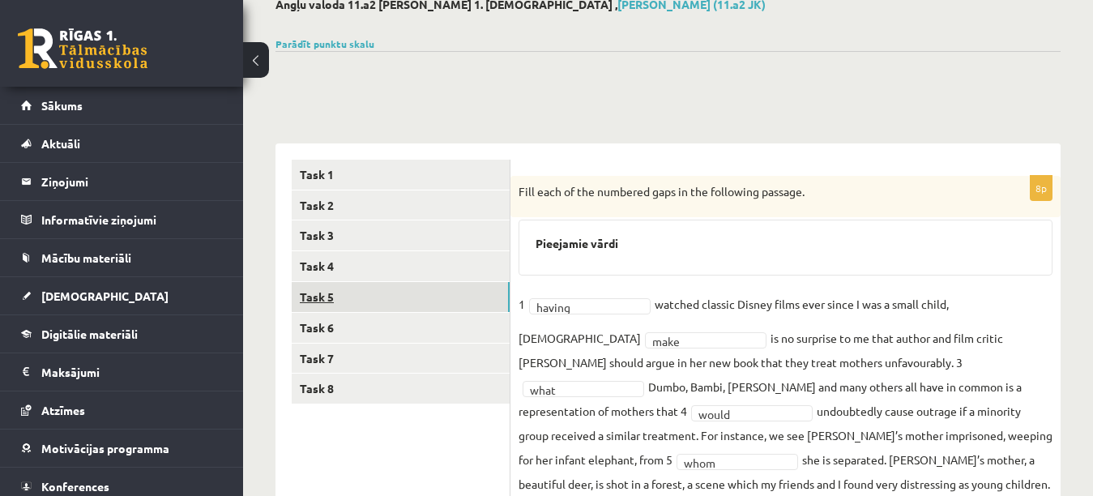
click at [343, 298] on link "Task 5" at bounding box center [401, 297] width 218 height 30
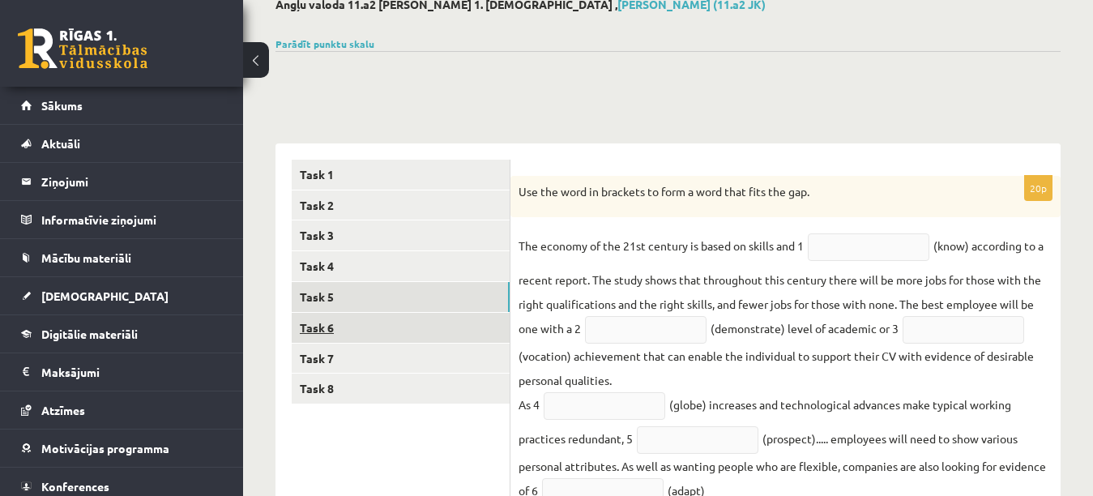
click at [340, 323] on link "Task 6" at bounding box center [401, 328] width 218 height 30
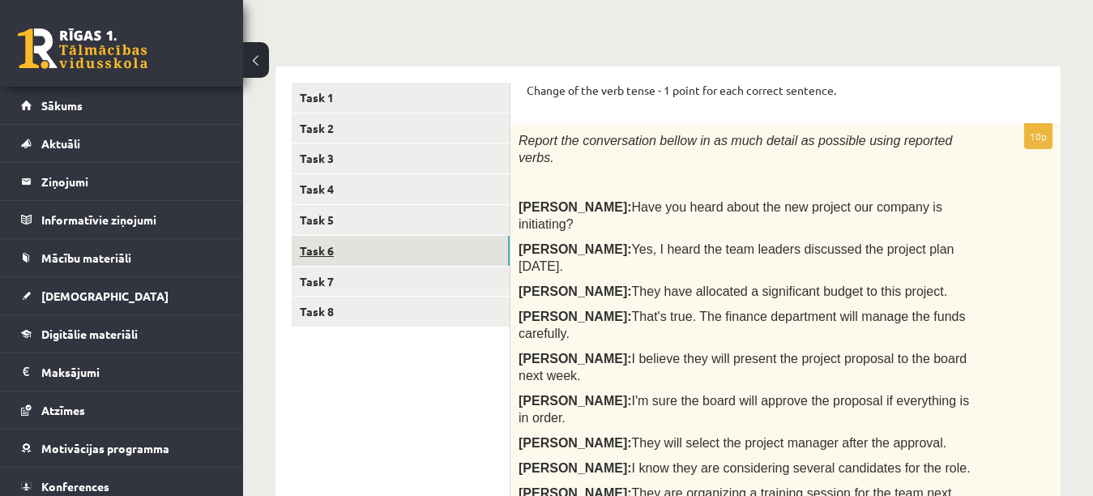
scroll to position [0, 0]
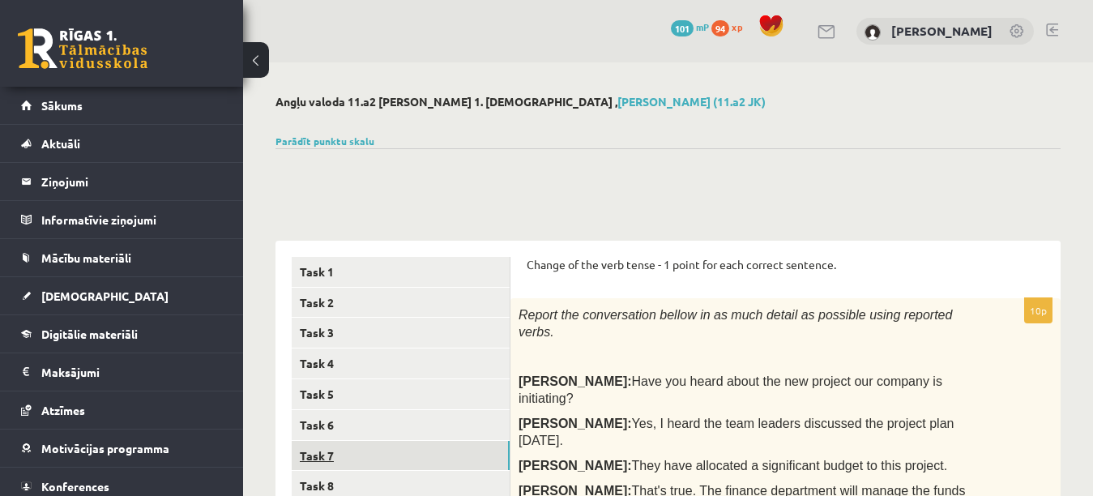
click at [314, 455] on link "Task 7" at bounding box center [401, 456] width 218 height 30
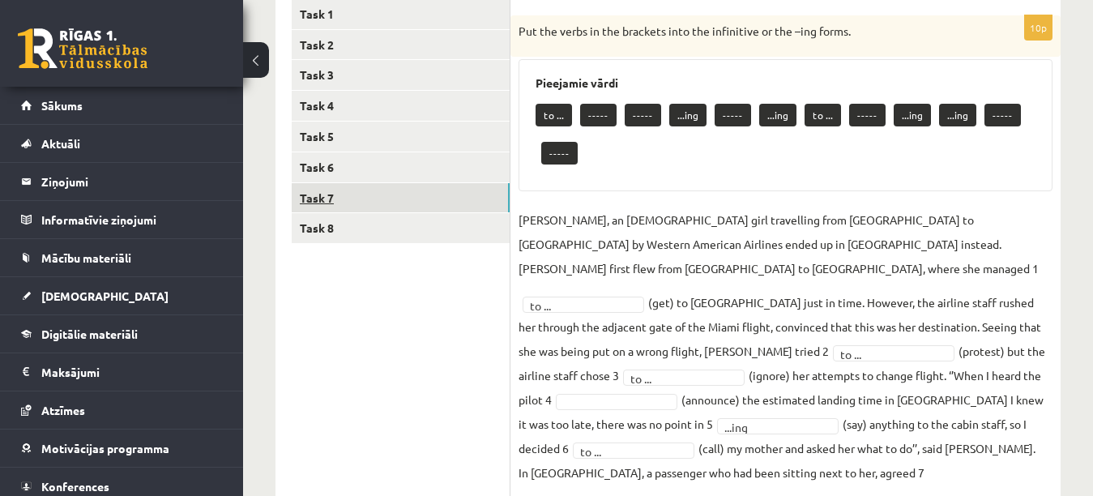
scroll to position [227, 0]
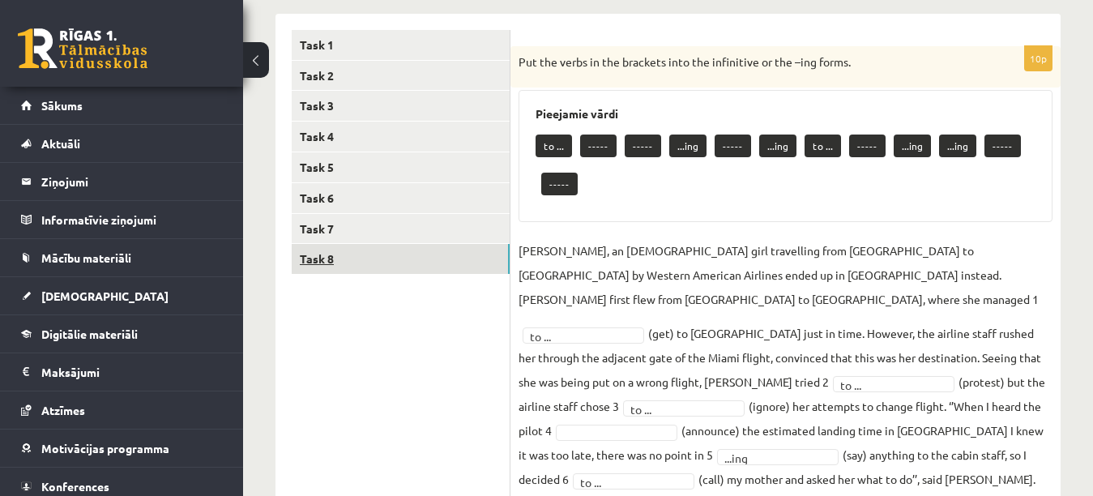
click at [348, 261] on link "Task 8" at bounding box center [401, 259] width 218 height 30
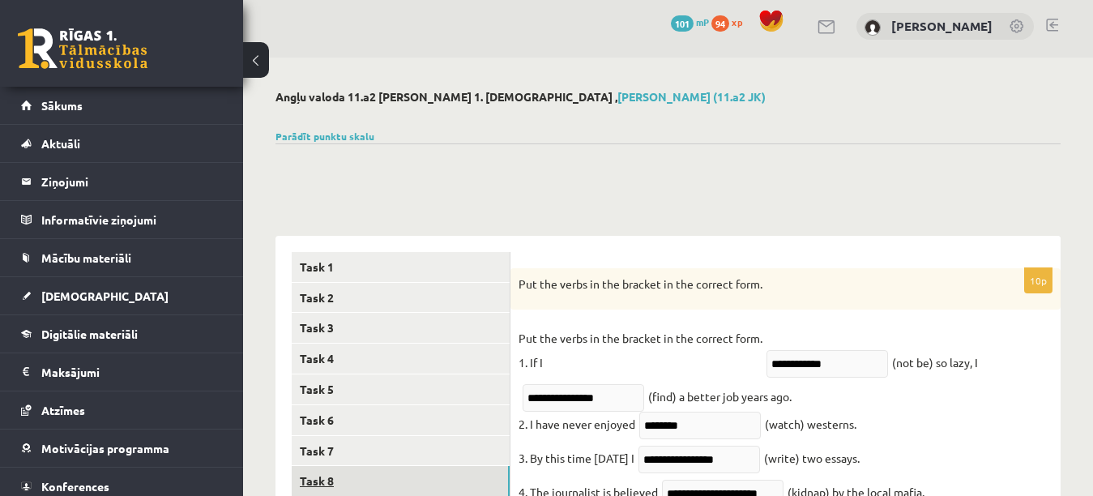
scroll to position [0, 0]
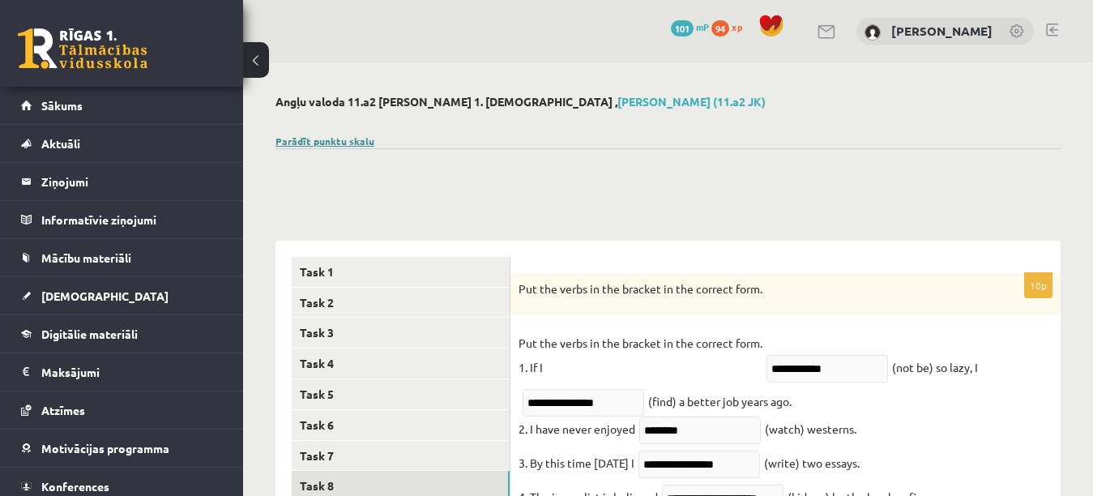
click at [335, 141] on link "Parādīt punktu skalu" at bounding box center [325, 141] width 99 height 13
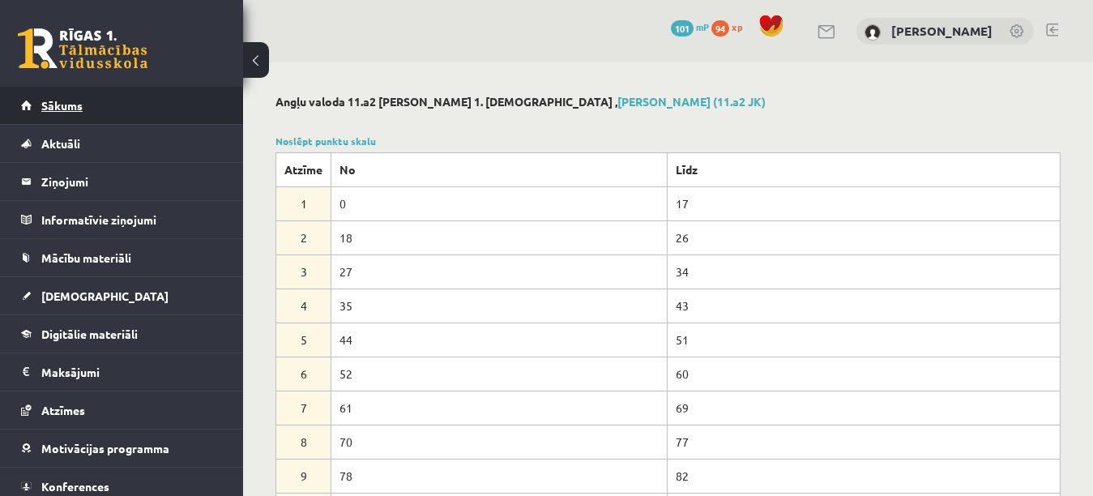
click at [63, 122] on link "Sākums" at bounding box center [122, 105] width 202 height 37
